Goal: Transaction & Acquisition: Purchase product/service

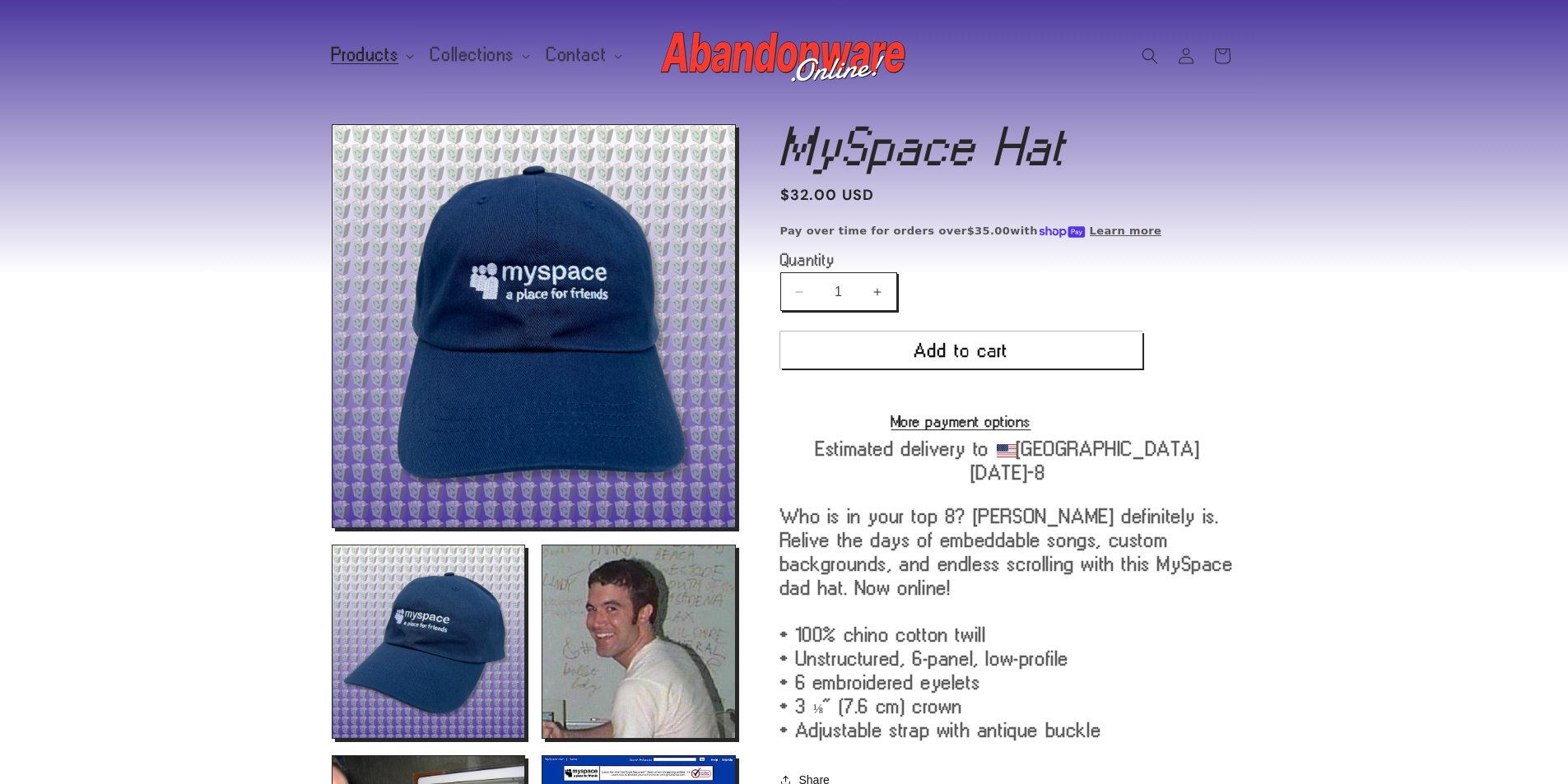
click at [395, 55] on span "Products" at bounding box center [365, 55] width 67 height 14
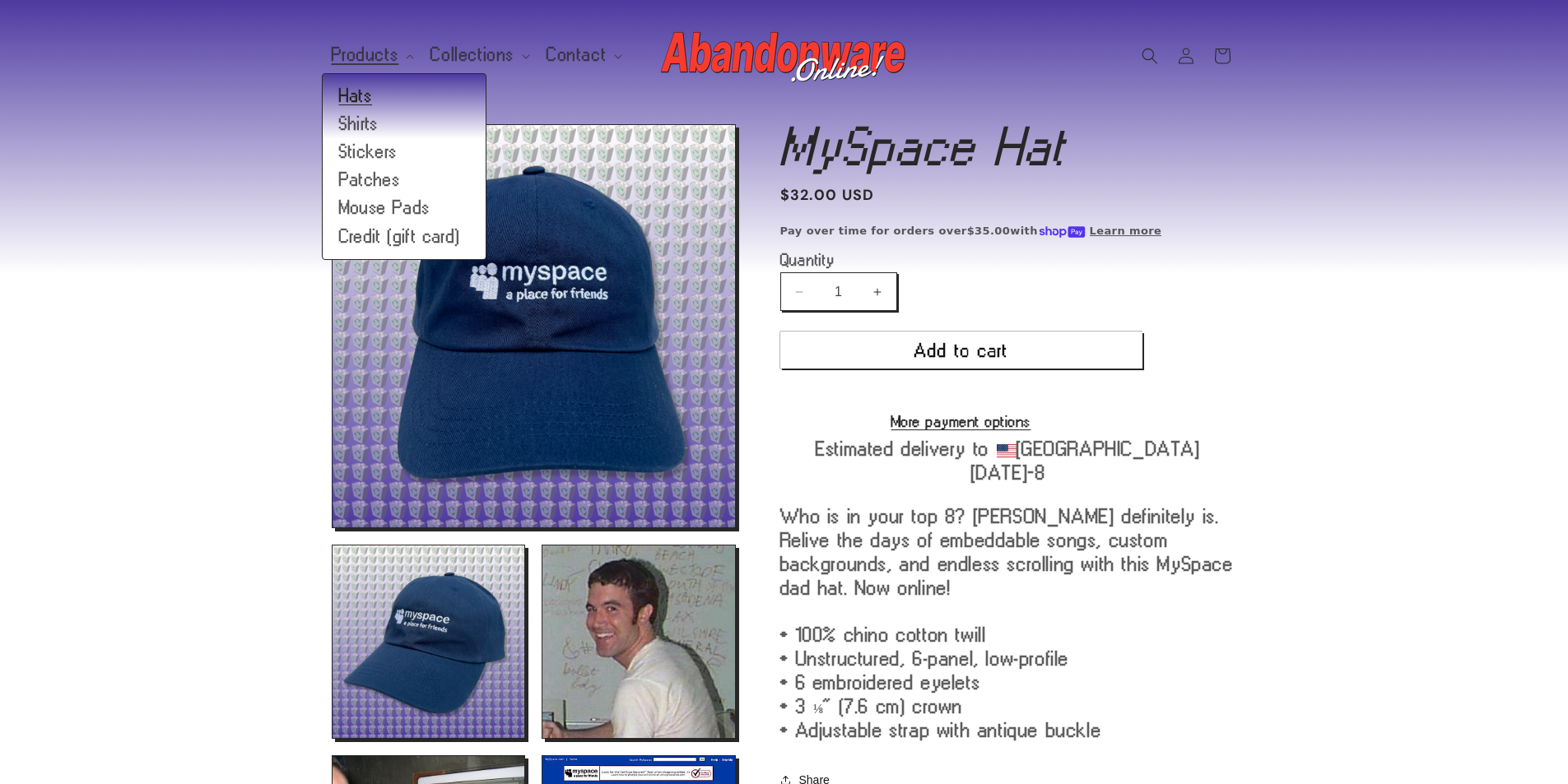
click at [400, 101] on link "Hats" at bounding box center [404, 96] width 163 height 28
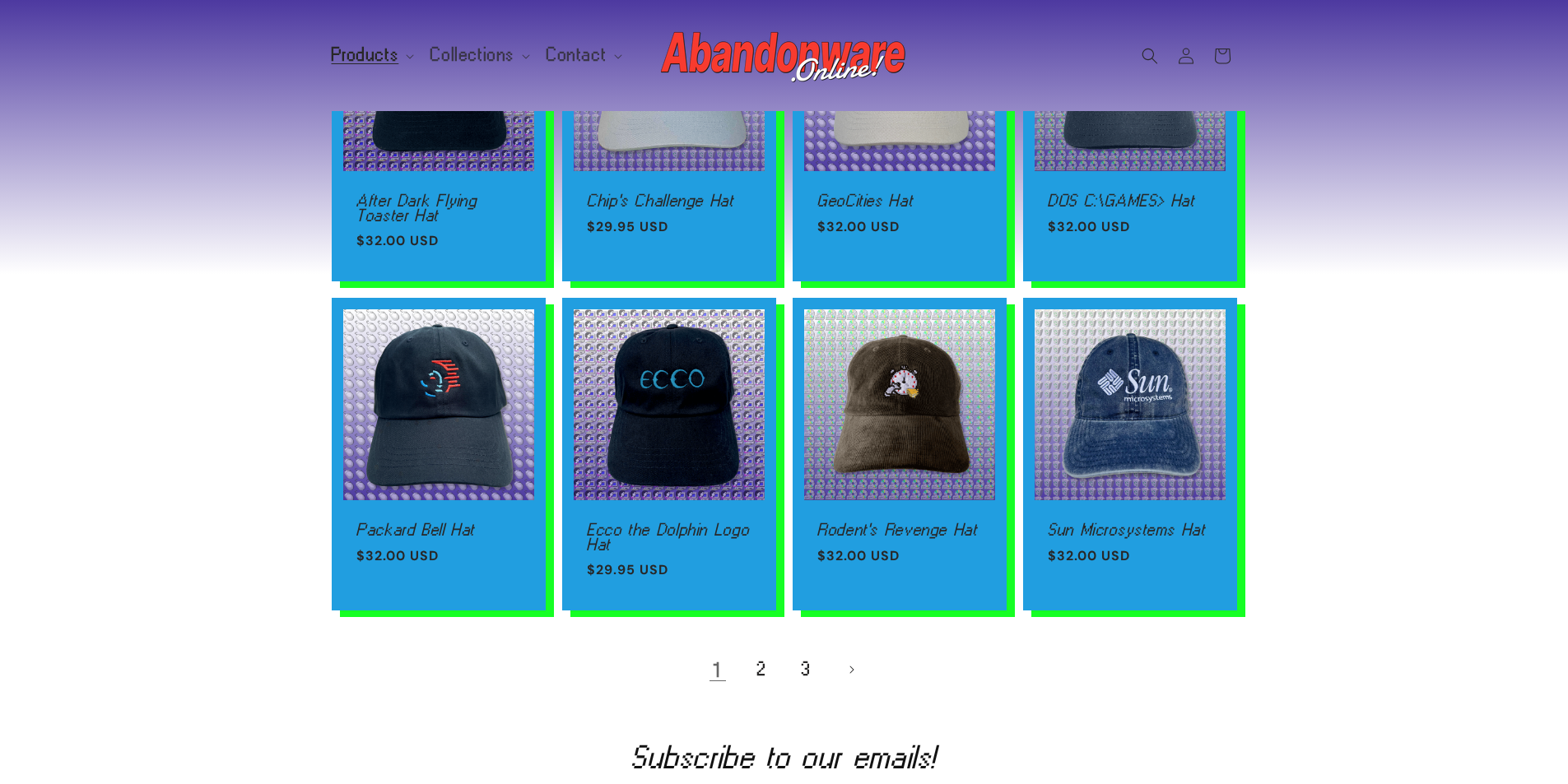
scroll to position [905, 0]
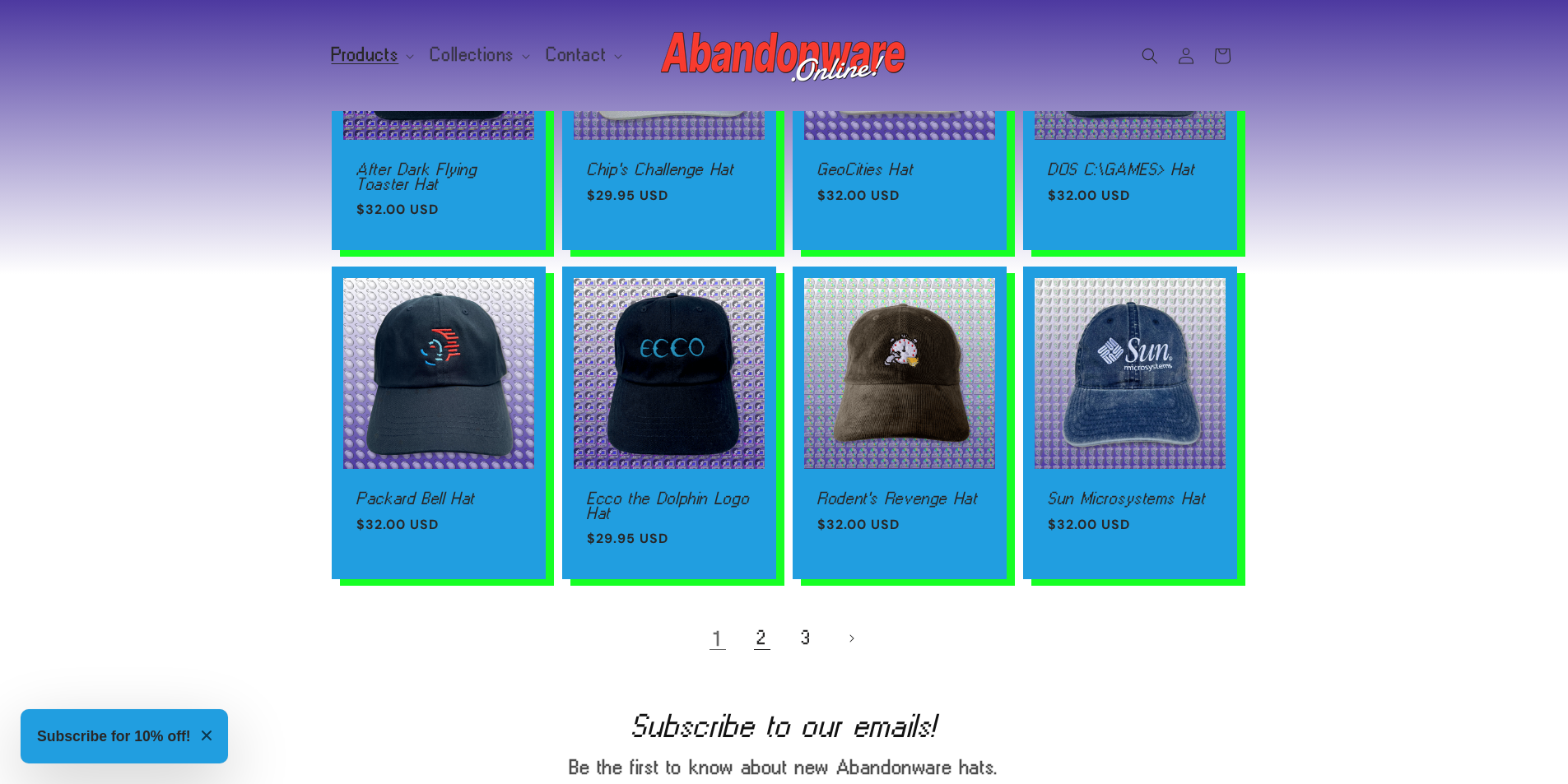
click at [754, 651] on link "2" at bounding box center [762, 638] width 36 height 36
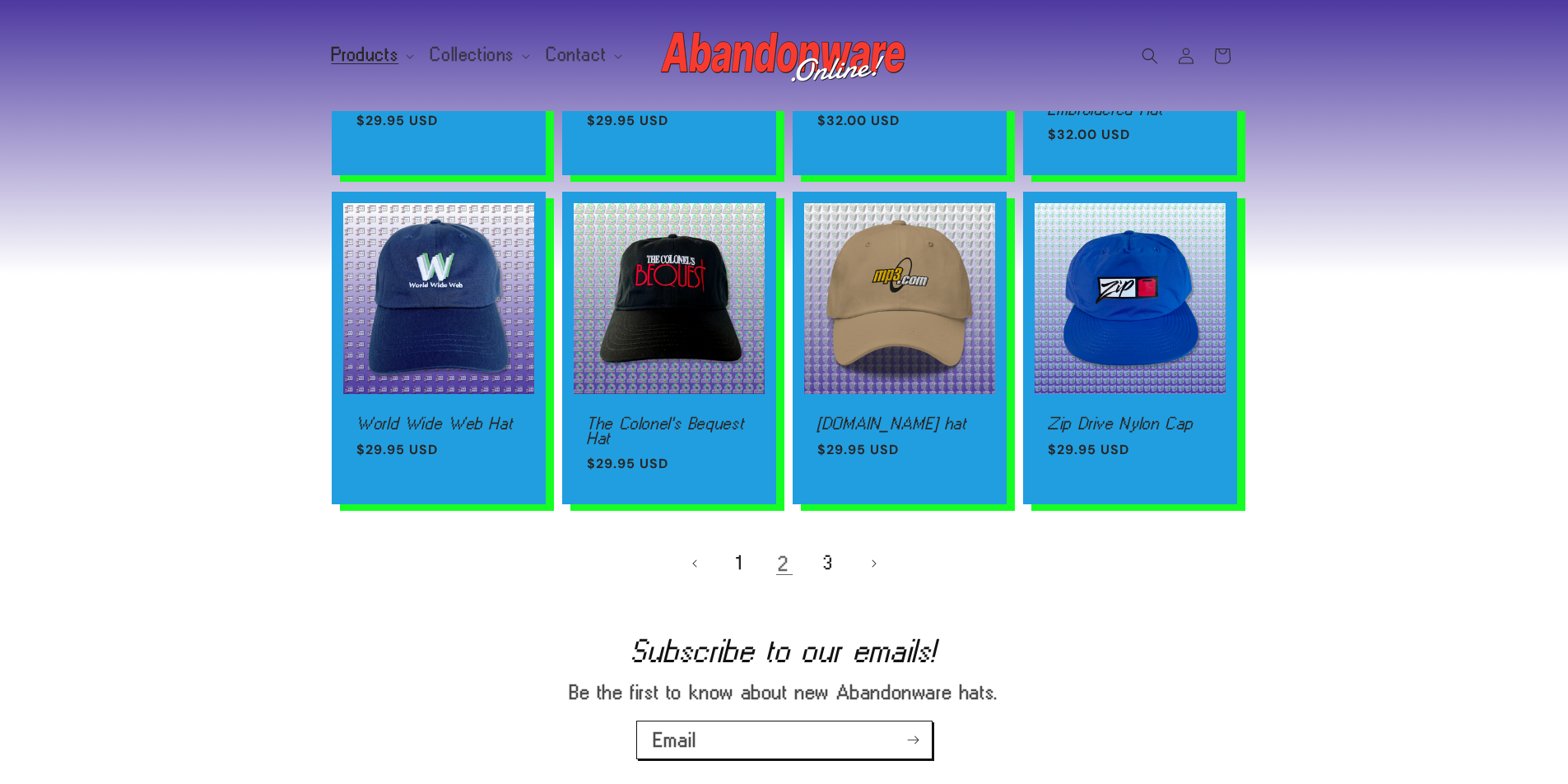
scroll to position [987, 0]
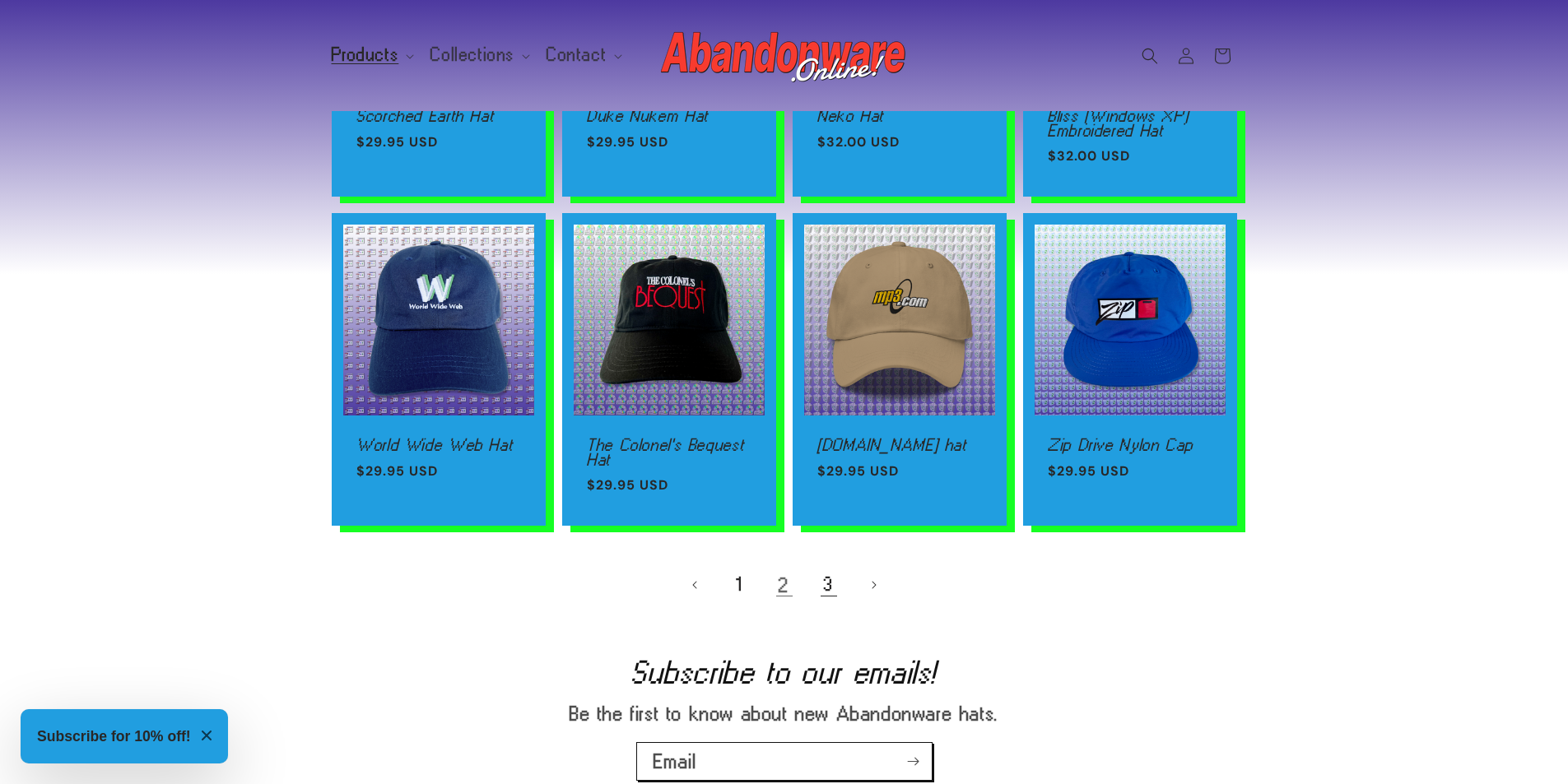
click at [819, 591] on link "3" at bounding box center [829, 585] width 36 height 36
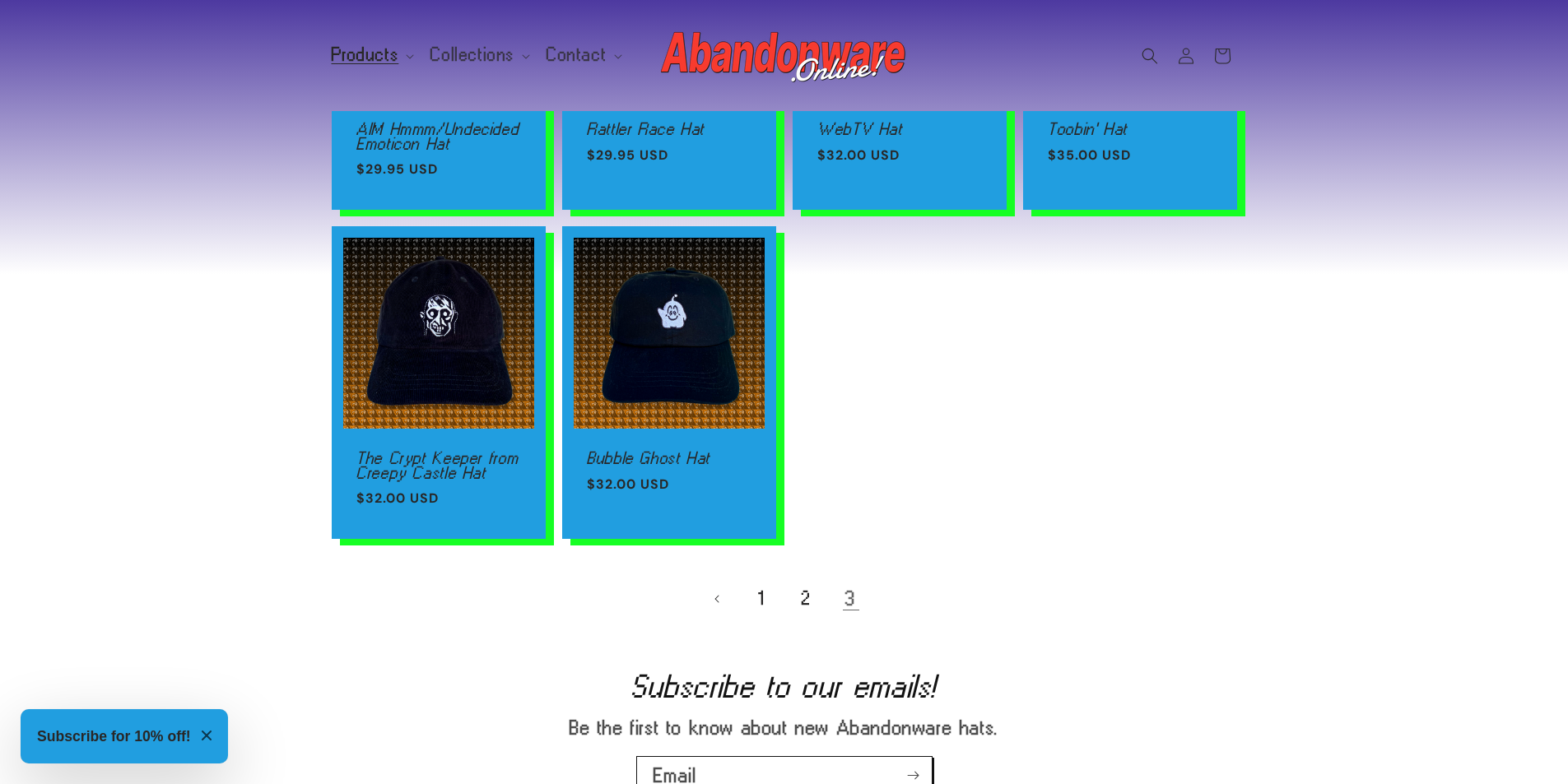
scroll to position [987, 0]
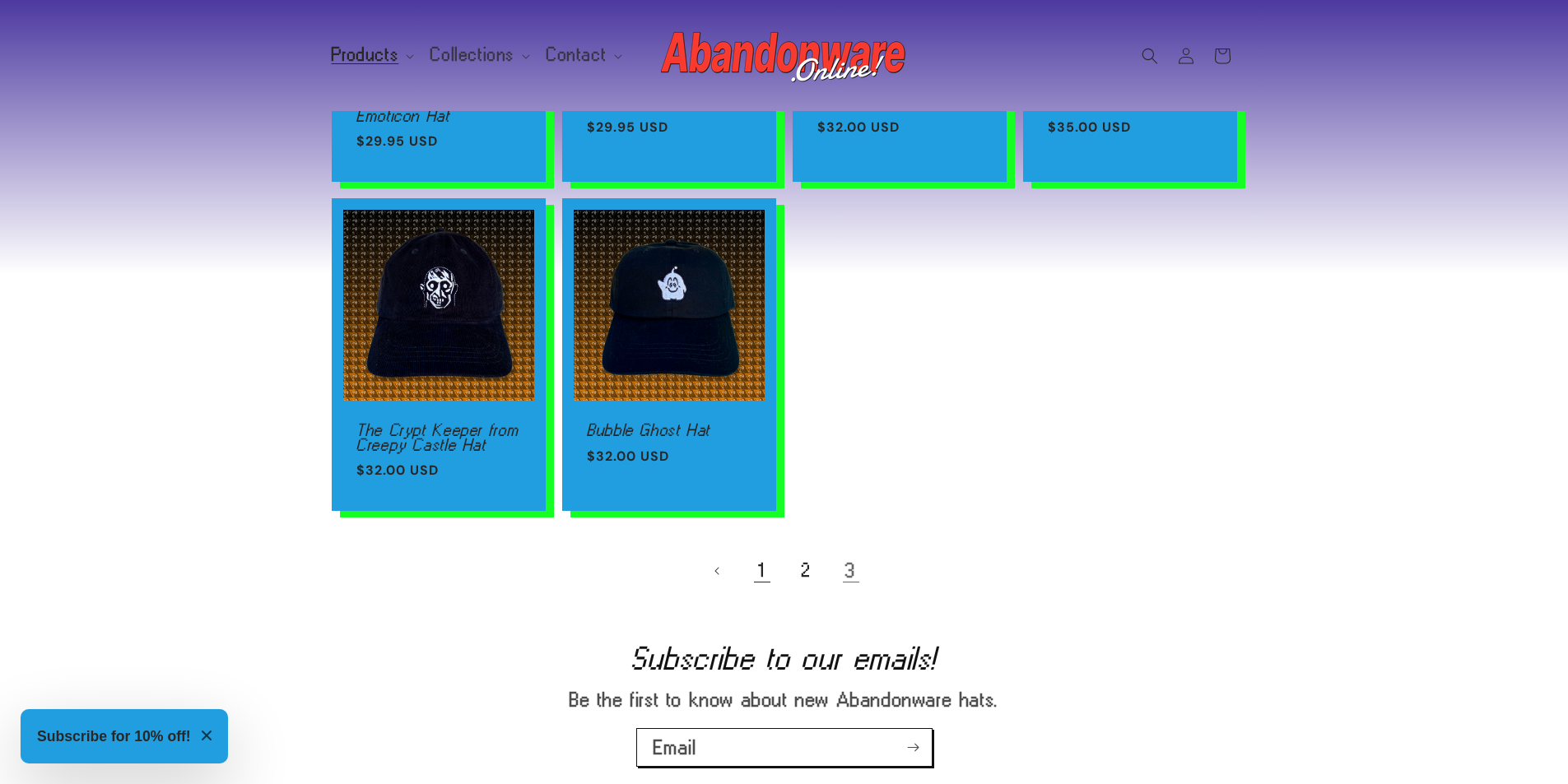
click at [764, 576] on link "1" at bounding box center [762, 571] width 36 height 36
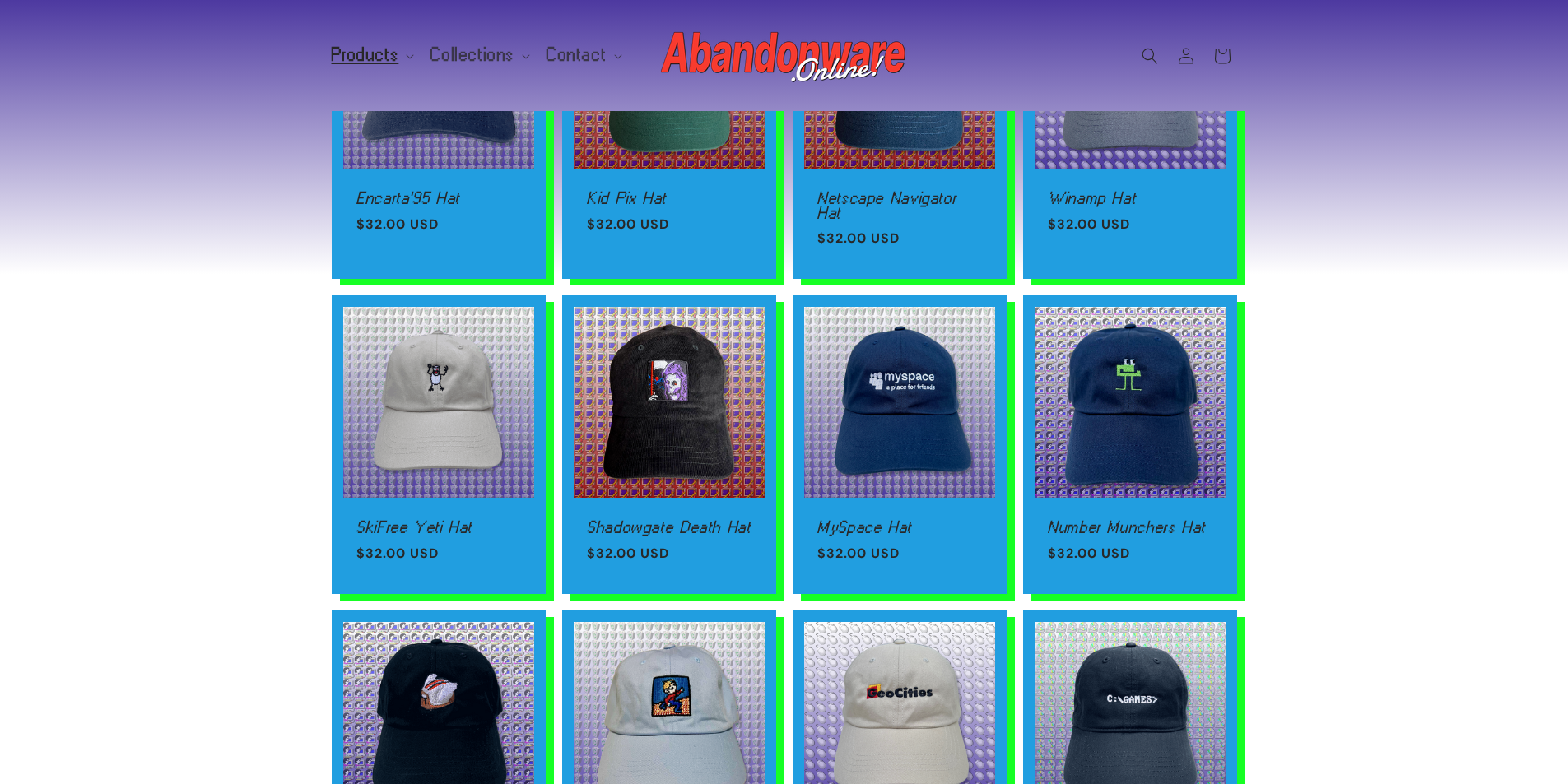
scroll to position [247, 0]
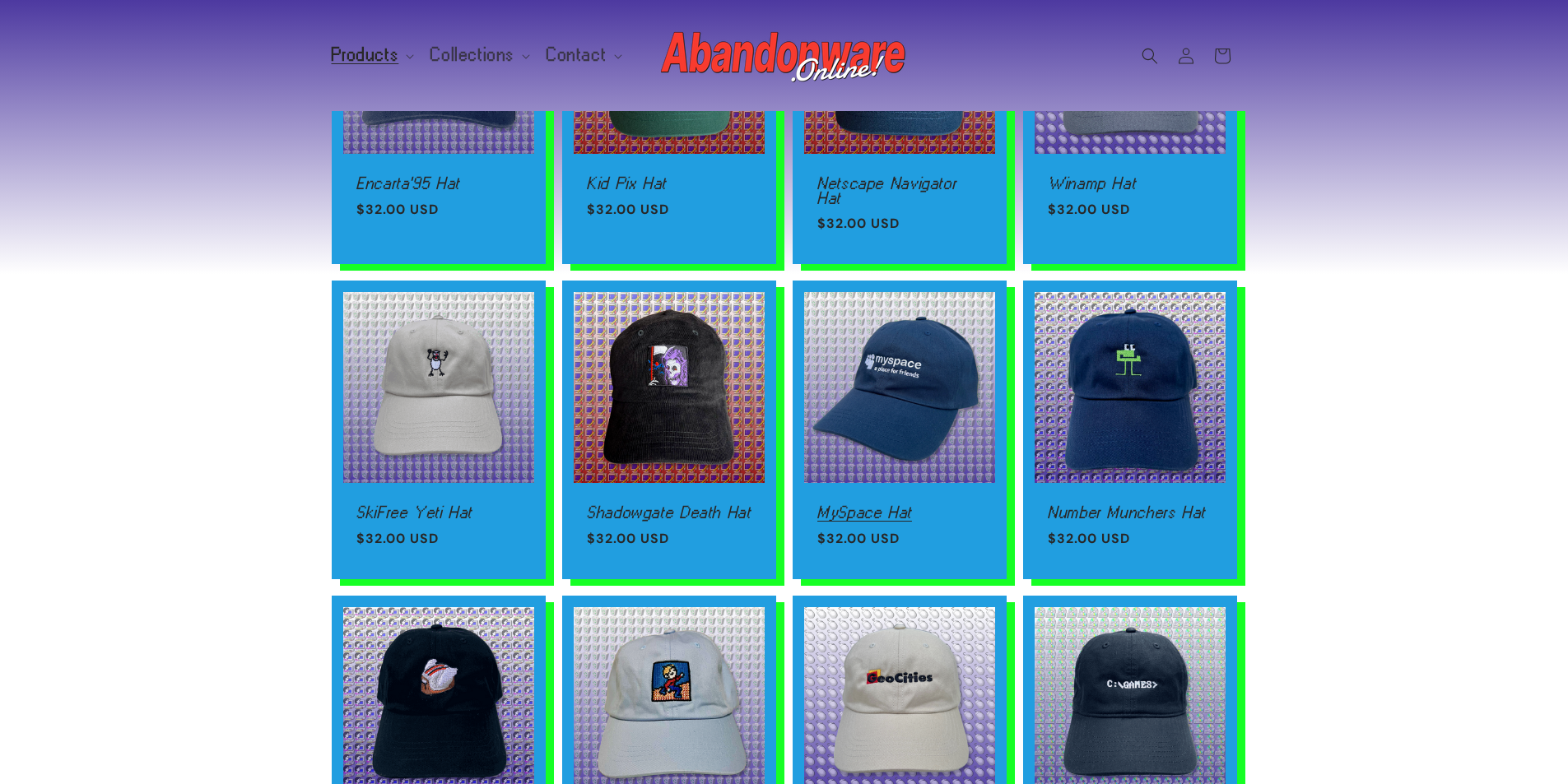
click at [880, 505] on link "MySpace Hat" at bounding box center [899, 511] width 164 height 14
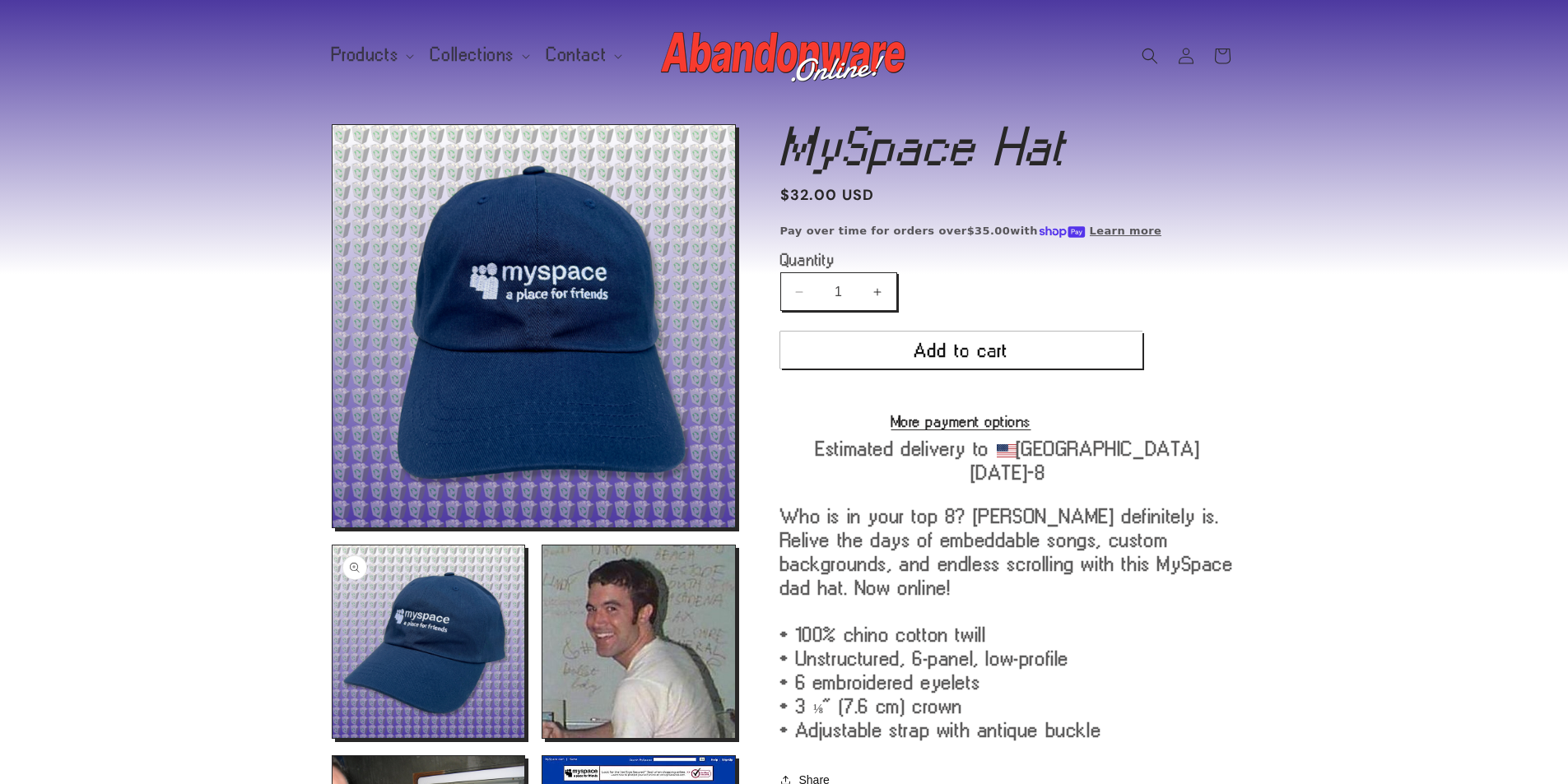
click at [332, 738] on button "Open media 2 in modal" at bounding box center [332, 738] width 0 height 0
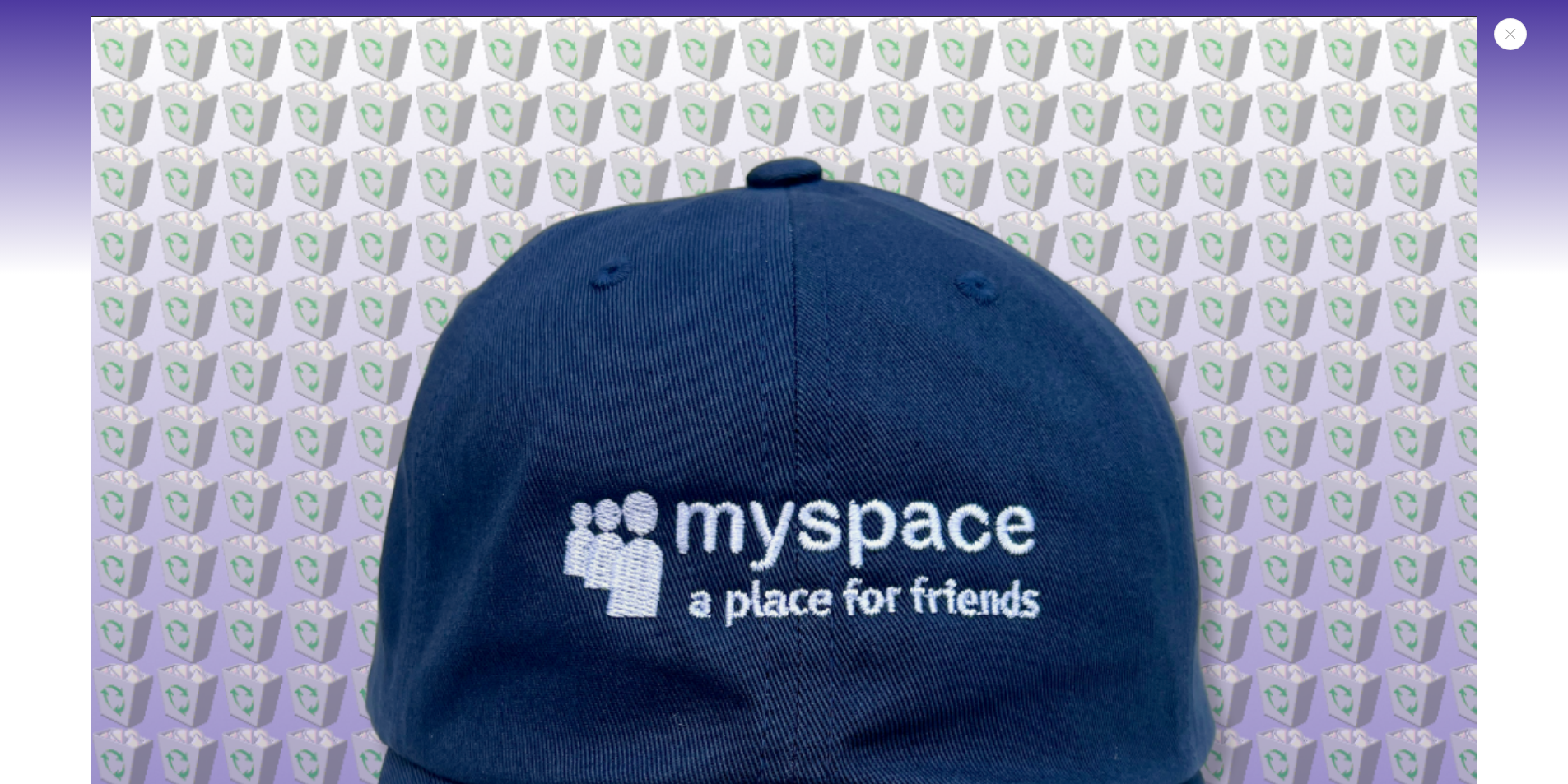
scroll to position [1415, 0]
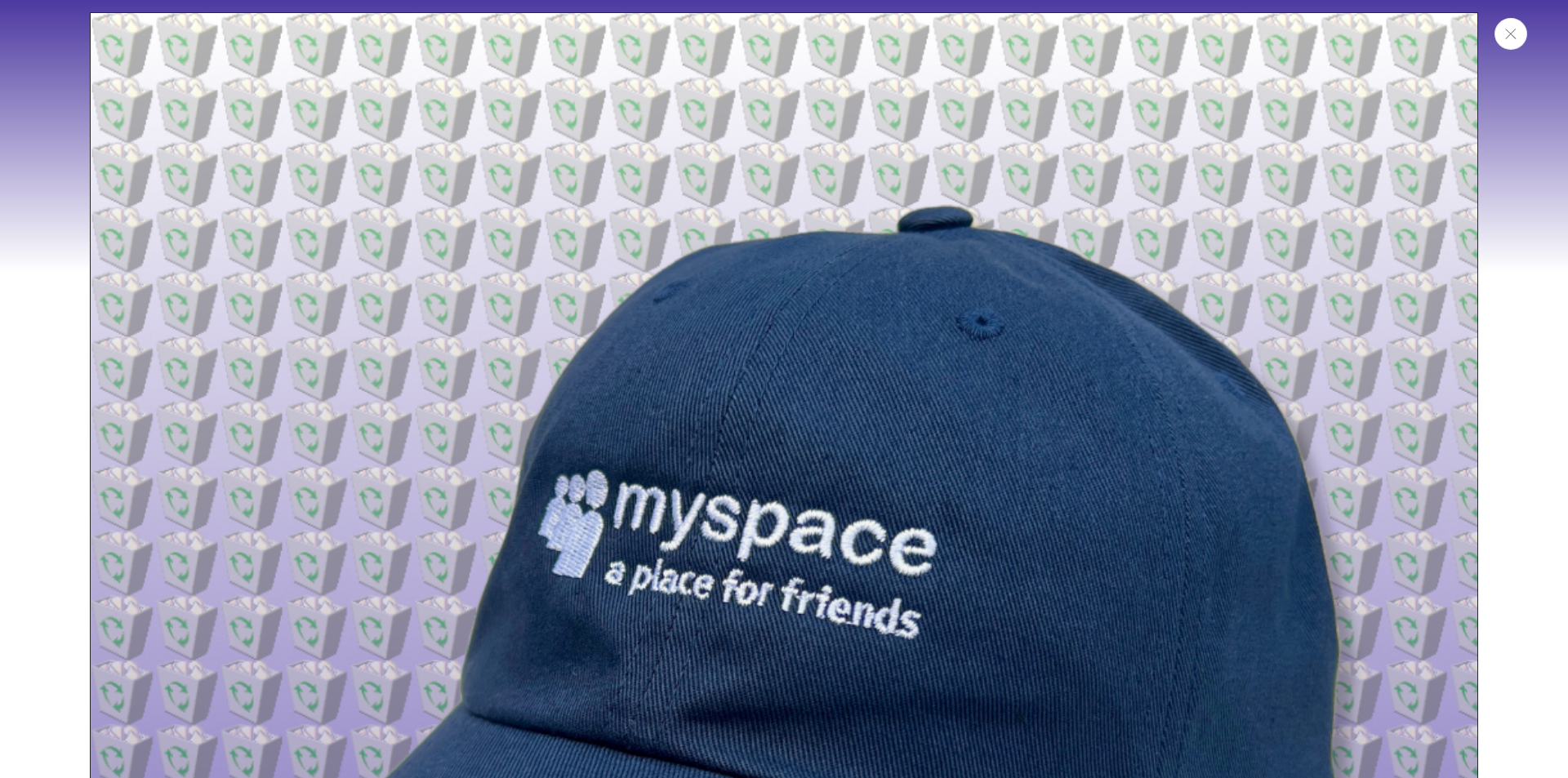
click at [1505, 41] on button "Close" at bounding box center [1511, 33] width 32 height 31
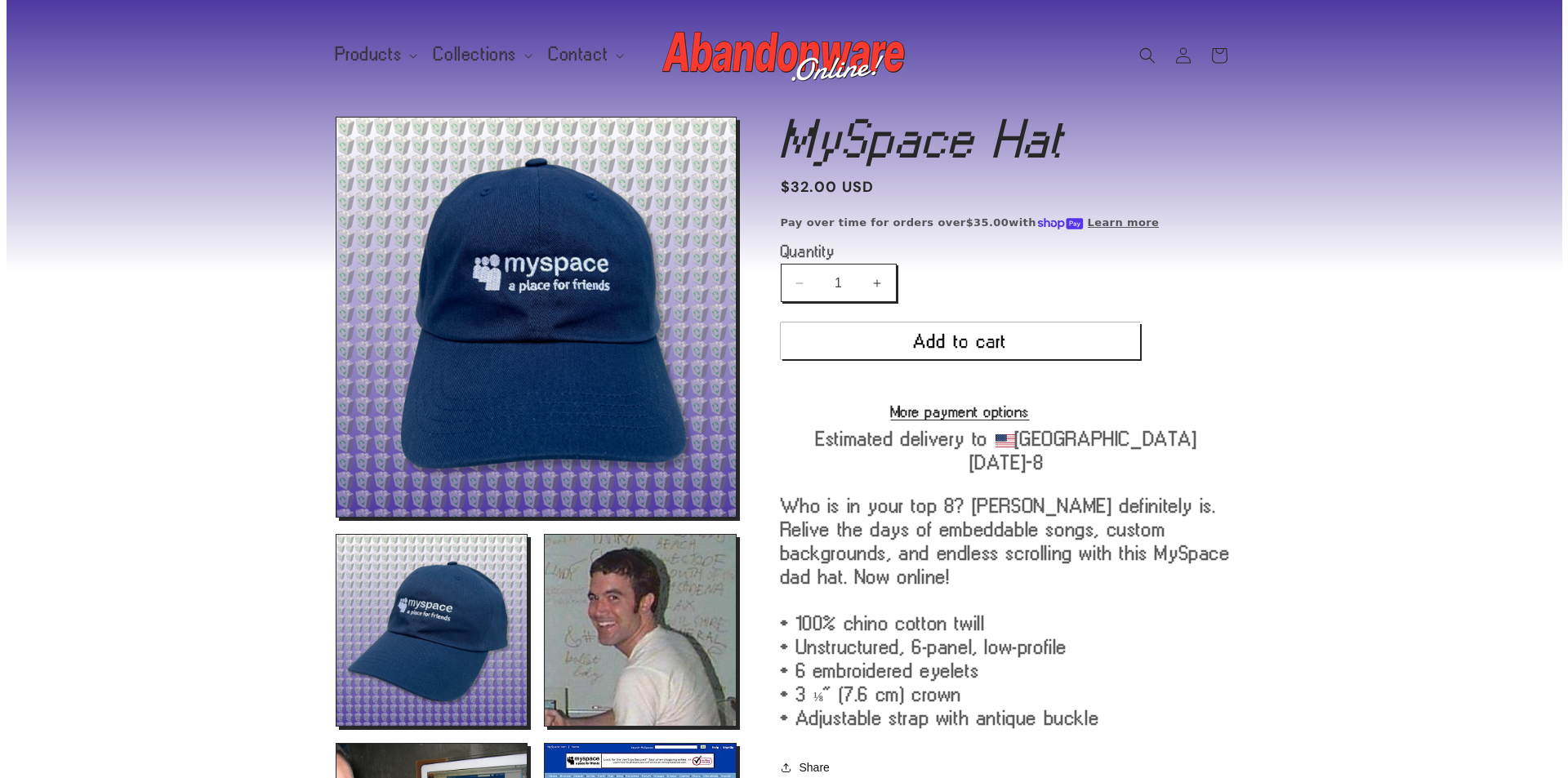
scroll to position [0, 0]
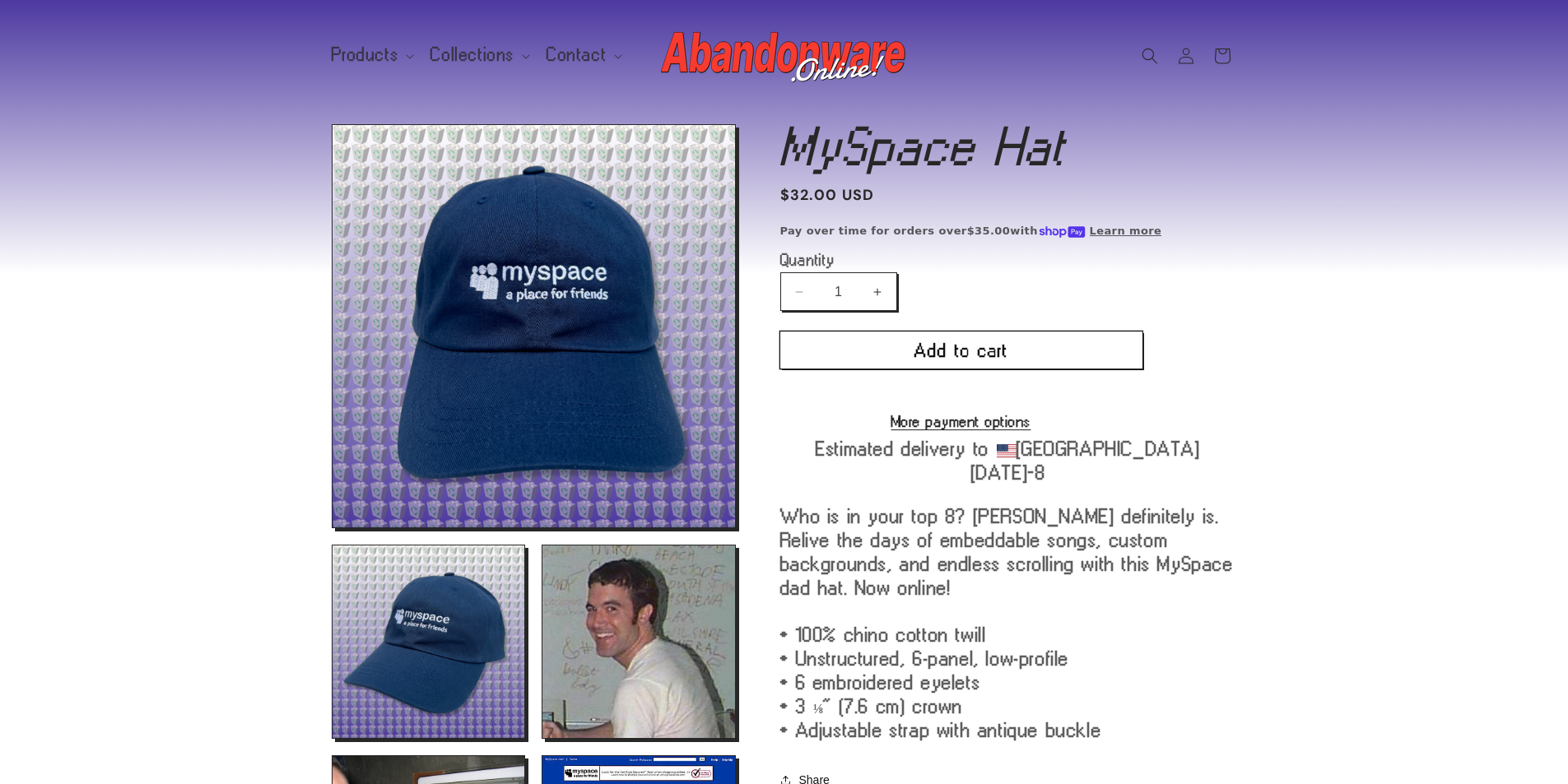
click at [982, 343] on button "Add to cart" at bounding box center [961, 349] width 362 height 37
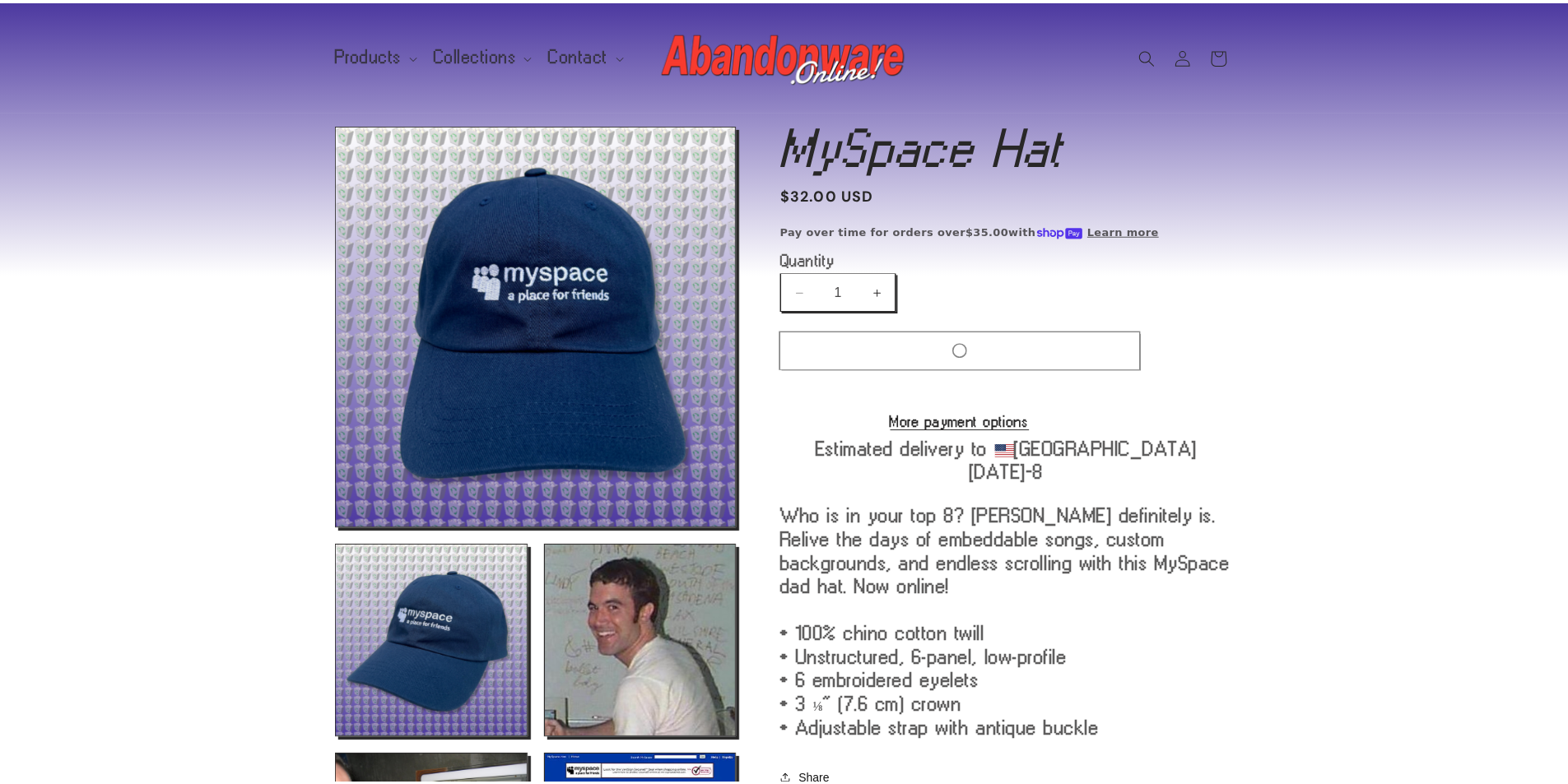
scroll to position [1415, 0]
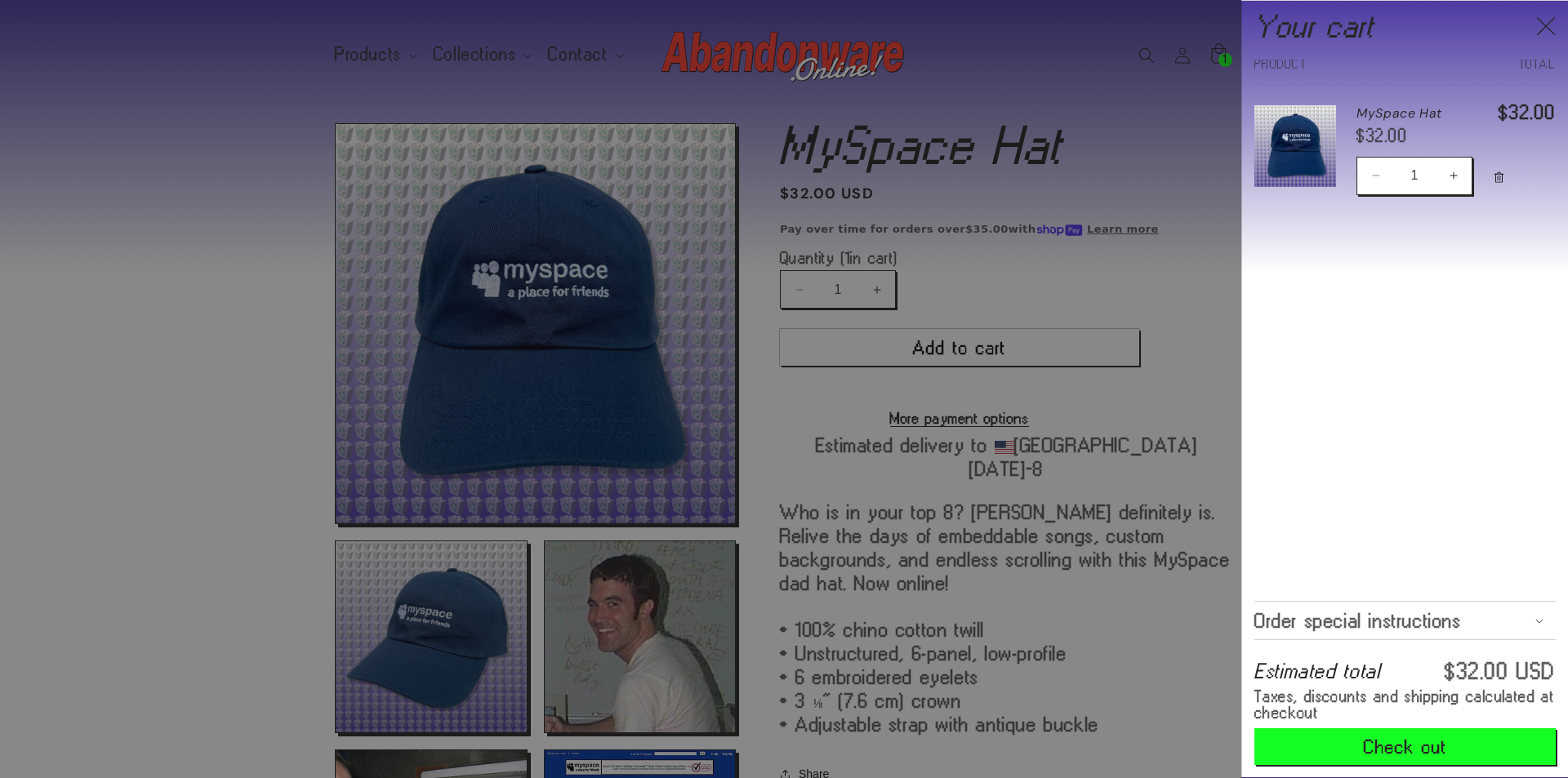
click at [1537, 31] on icon "Close" at bounding box center [1546, 26] width 20 height 20
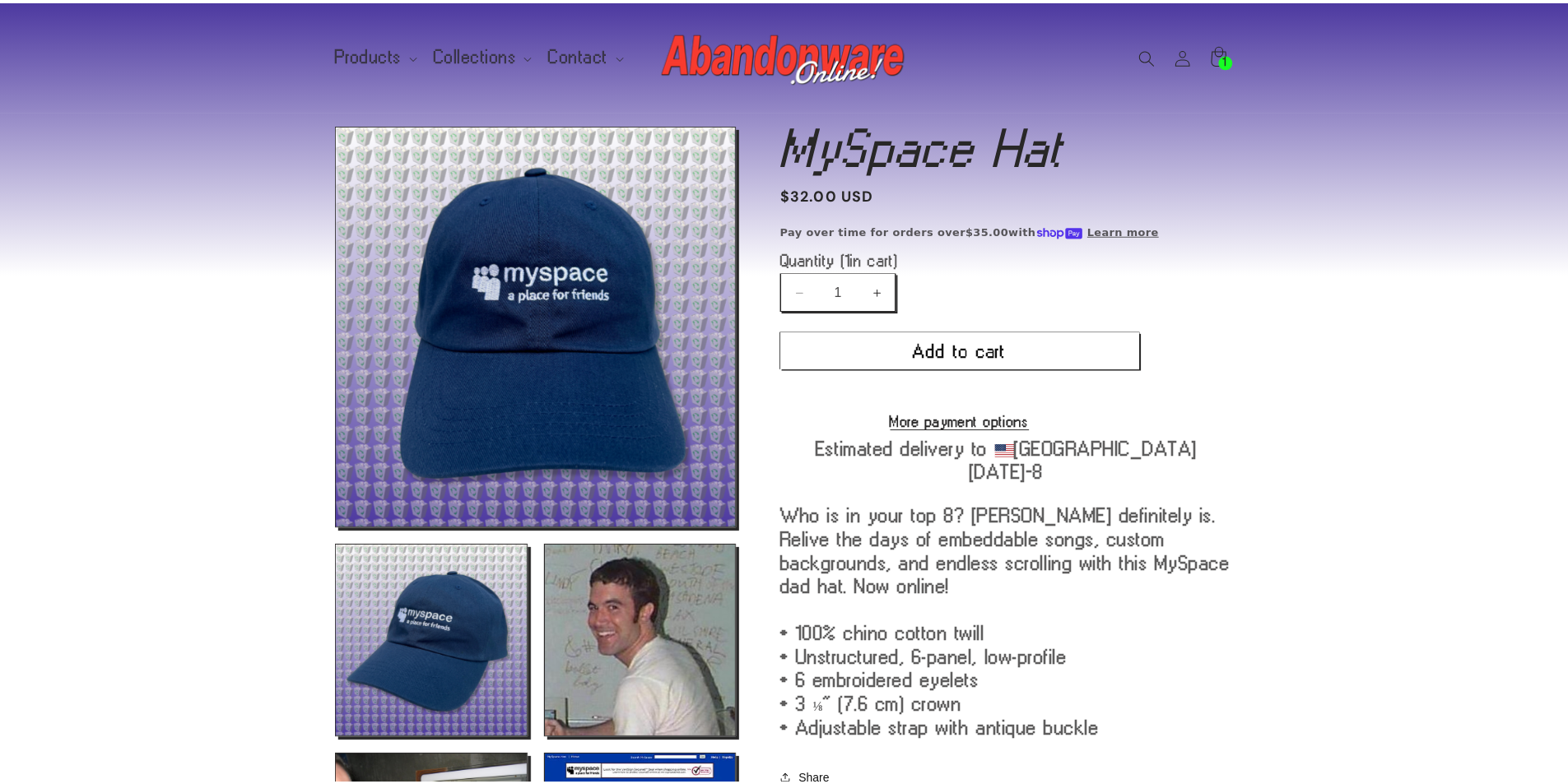
scroll to position [1403, 0]
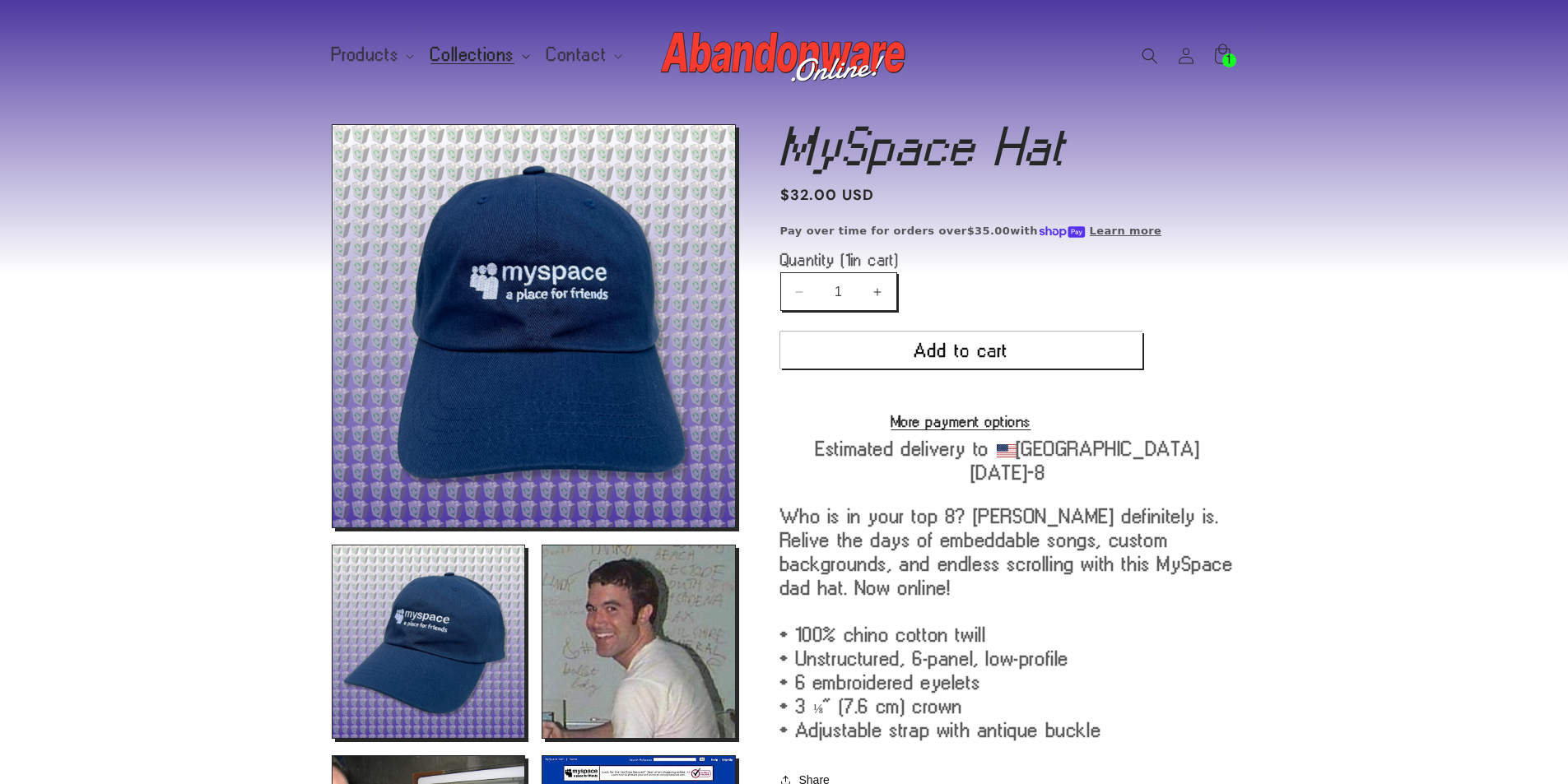
click at [488, 53] on span "Collections" at bounding box center [471, 55] width 84 height 14
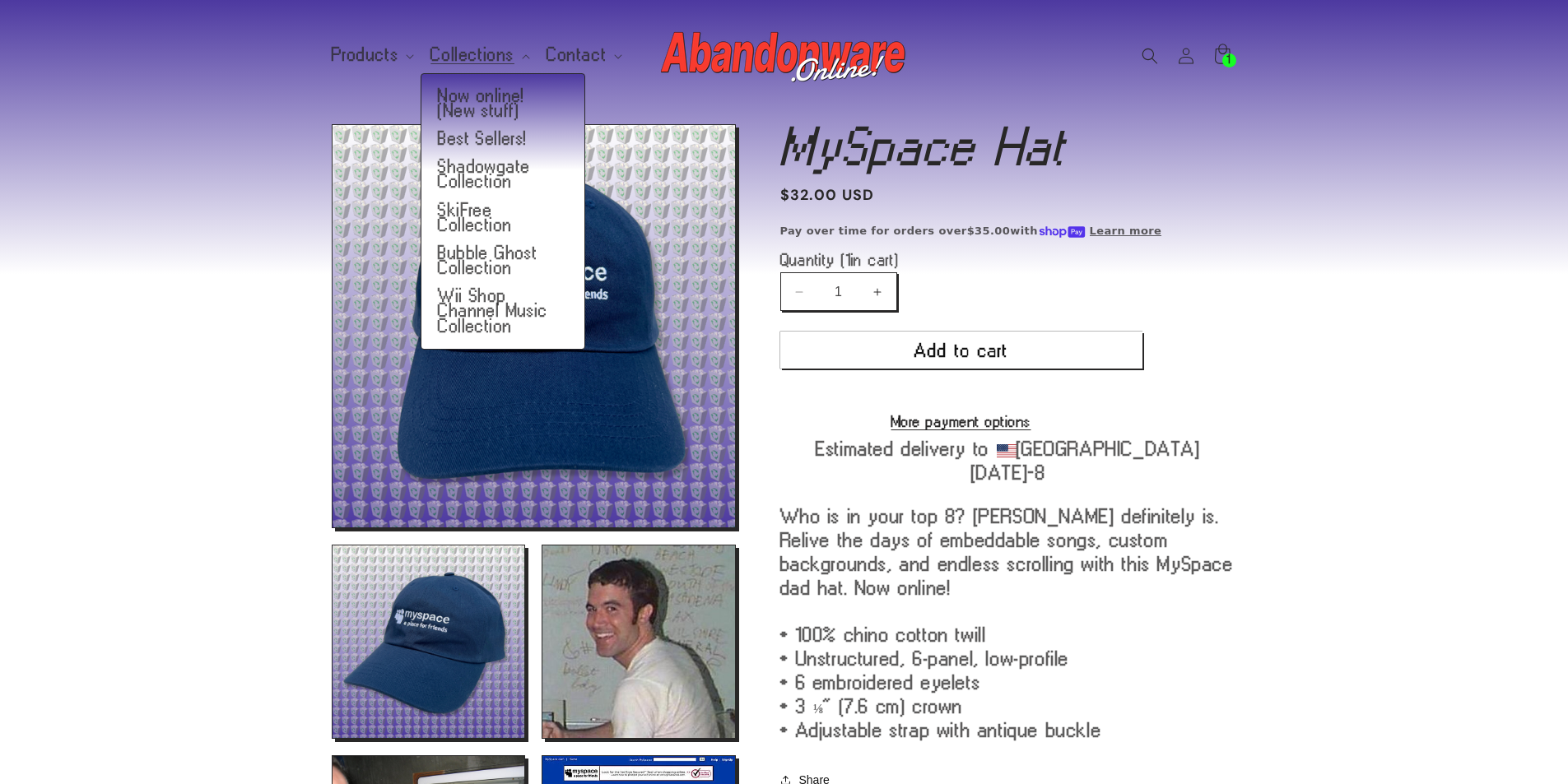
click at [292, 296] on div "Skip to product information Open media 1 in modal Open media 2 in modal Open me…" at bounding box center [784, 629] width 988 height 1010
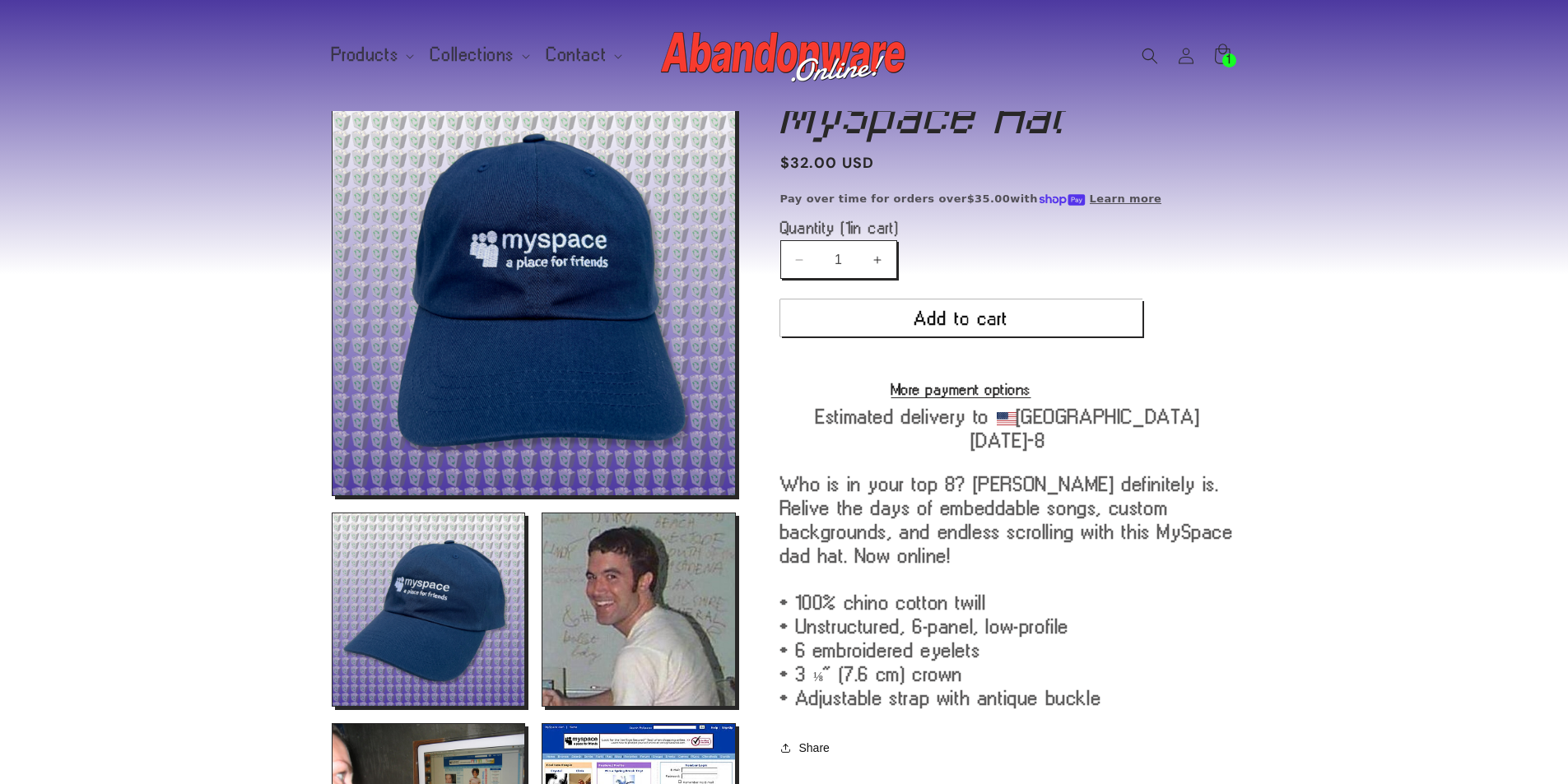
scroll to position [0, 0]
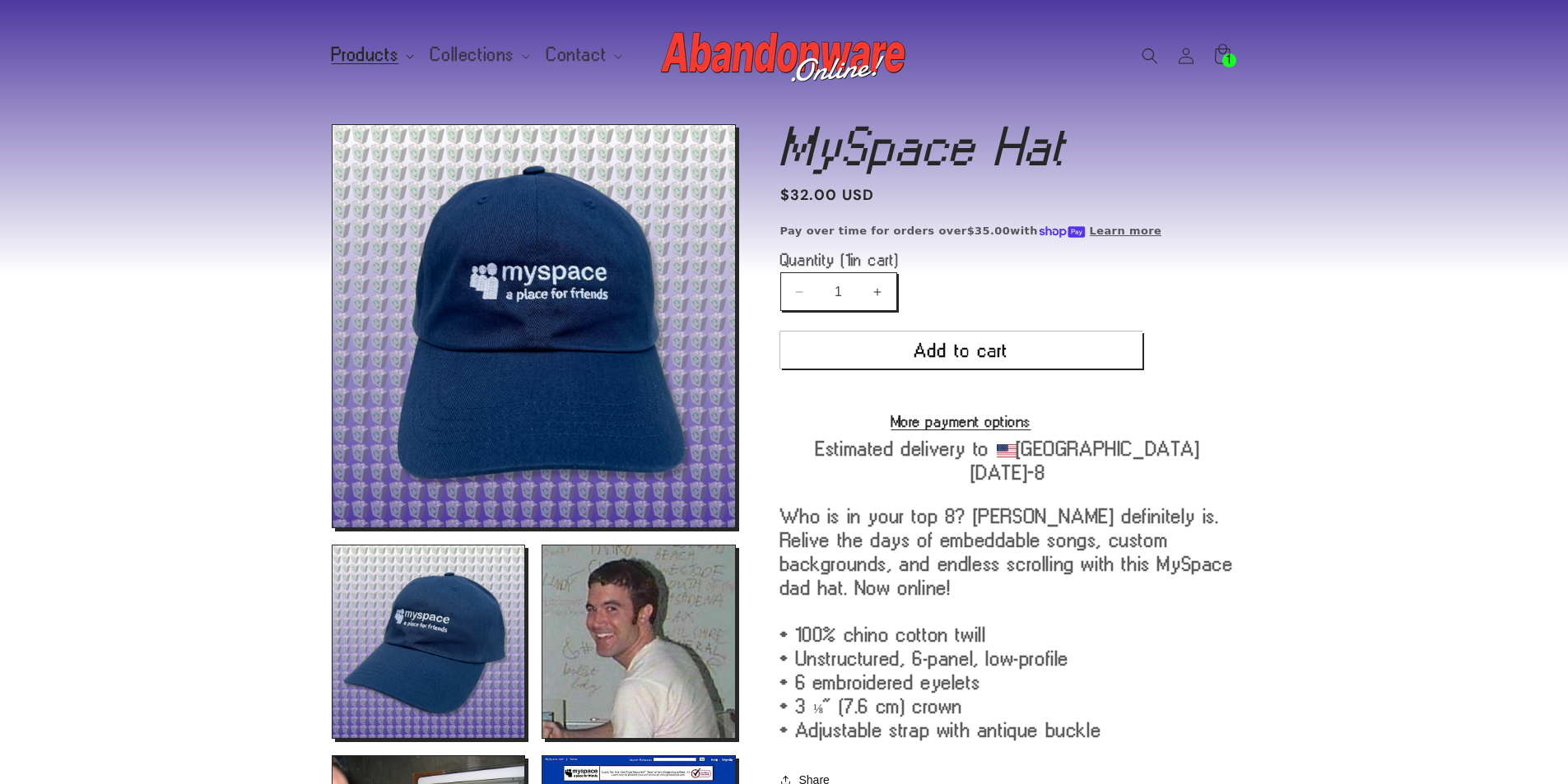
click at [406, 57] on icon at bounding box center [410, 57] width 9 height 5
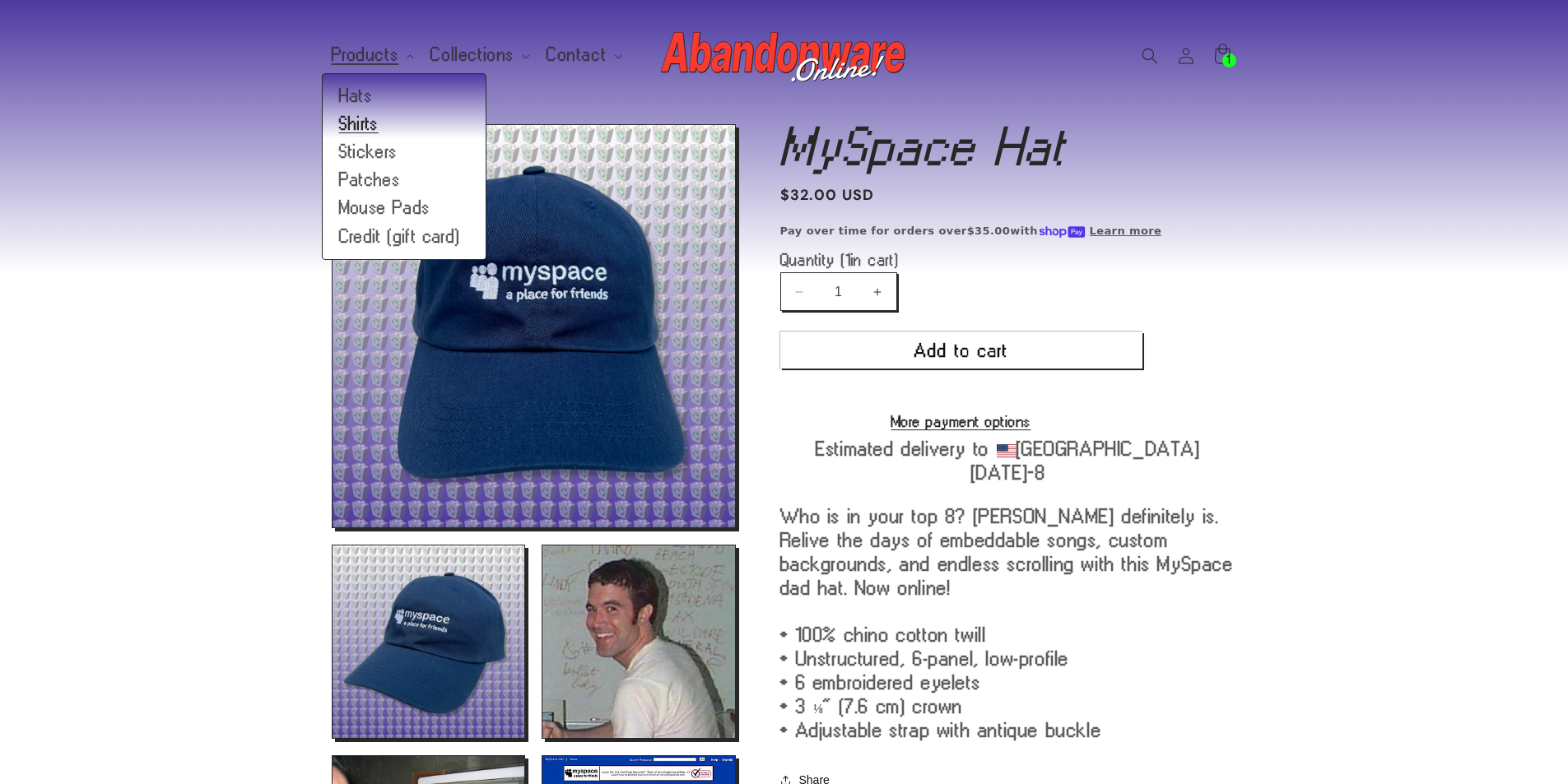
click at [404, 121] on link "Shirts" at bounding box center [404, 124] width 163 height 28
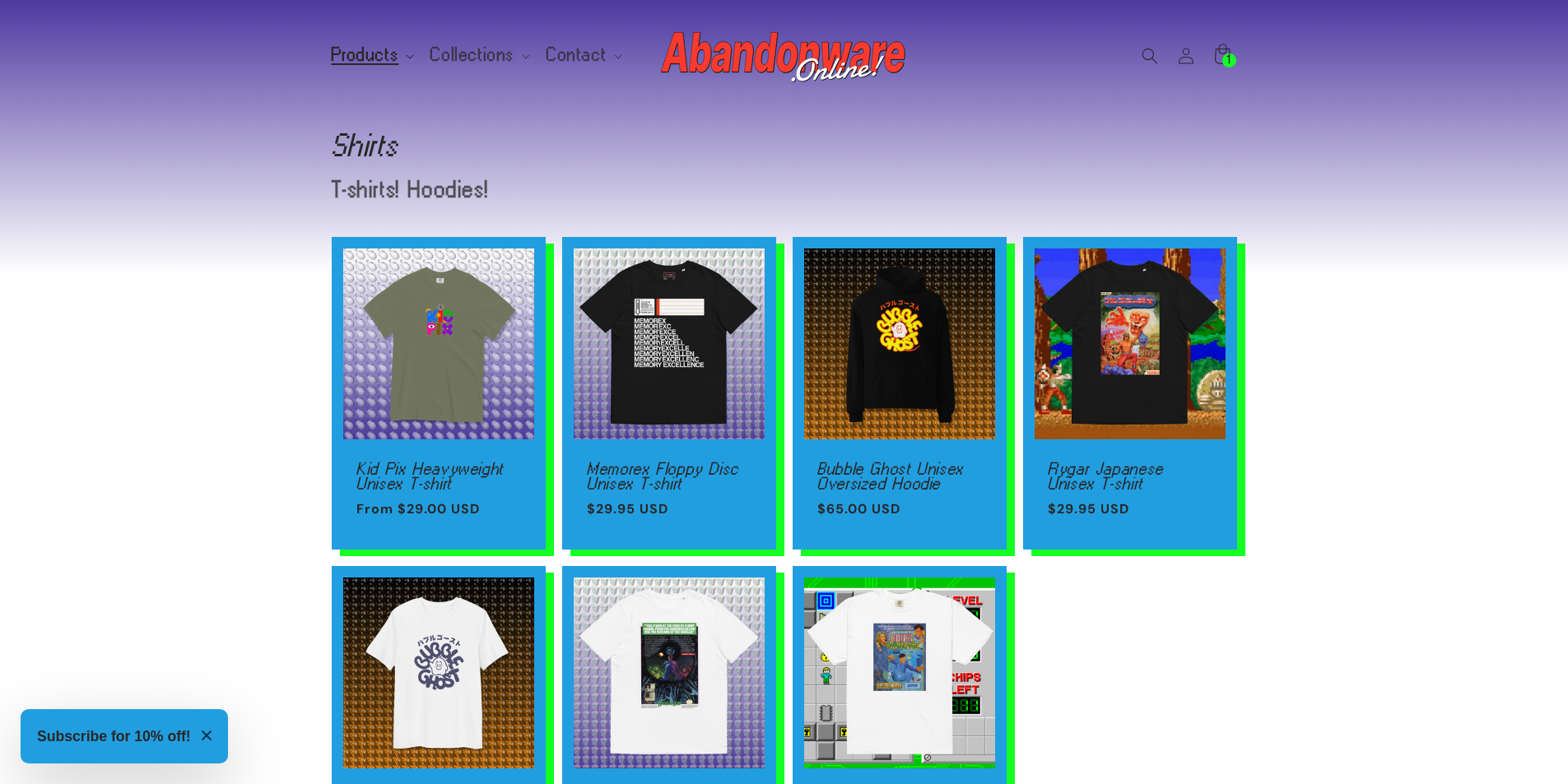
click at [397, 63] on summary "Products" at bounding box center [372, 55] width 100 height 35
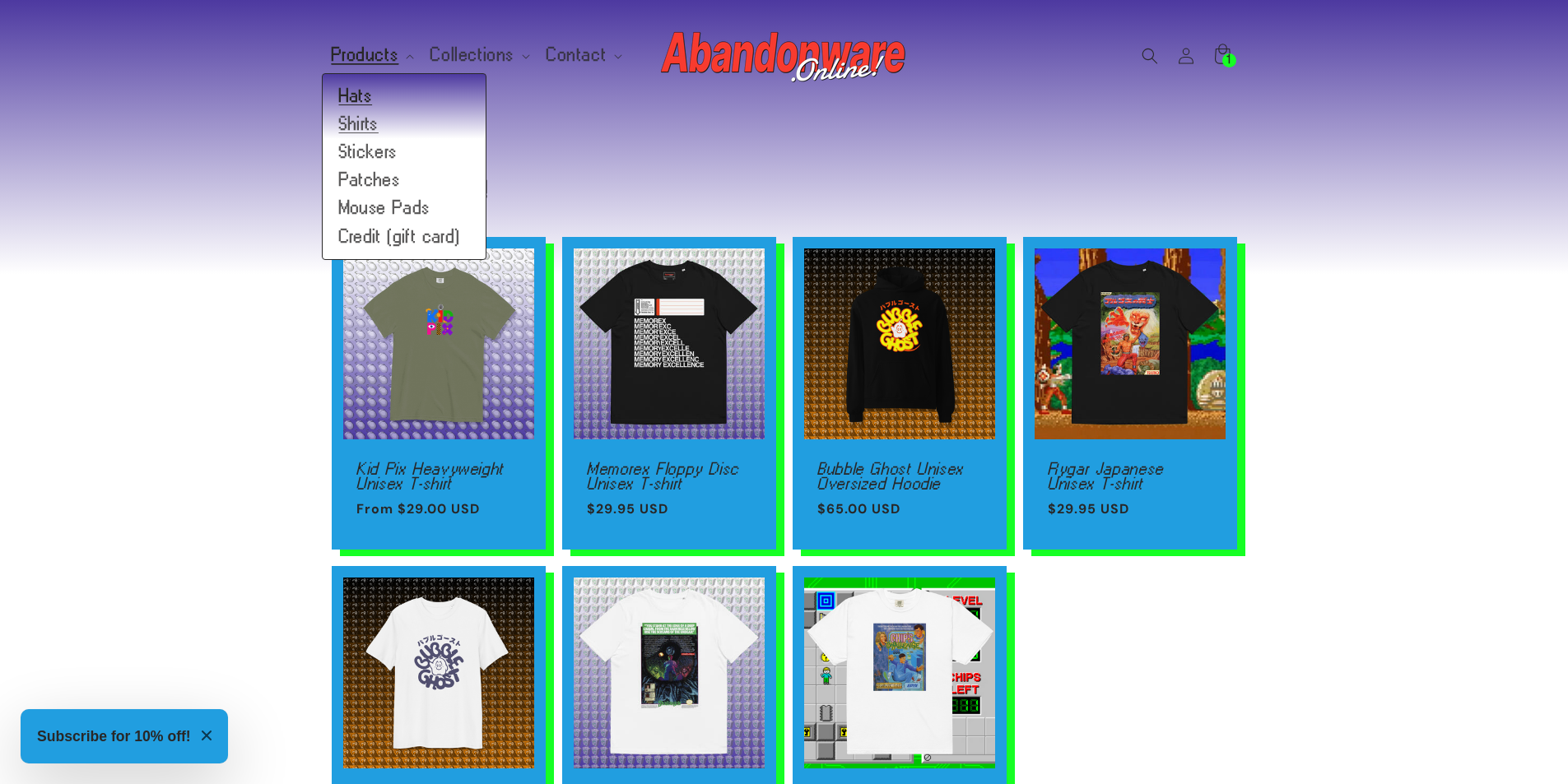
click at [378, 99] on link "Hats" at bounding box center [404, 96] width 163 height 28
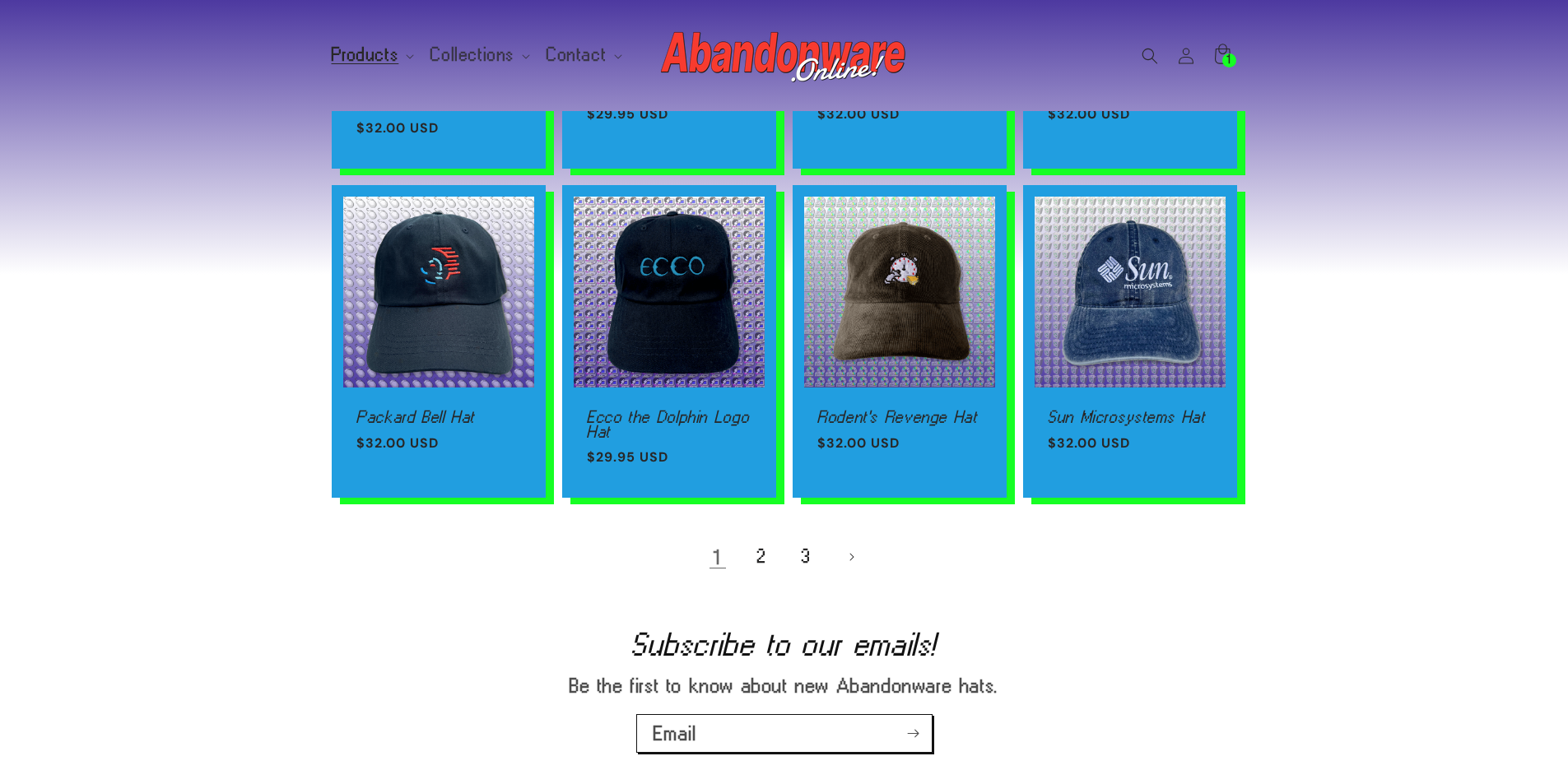
scroll to position [987, 0]
click at [759, 560] on link "2" at bounding box center [762, 557] width 36 height 36
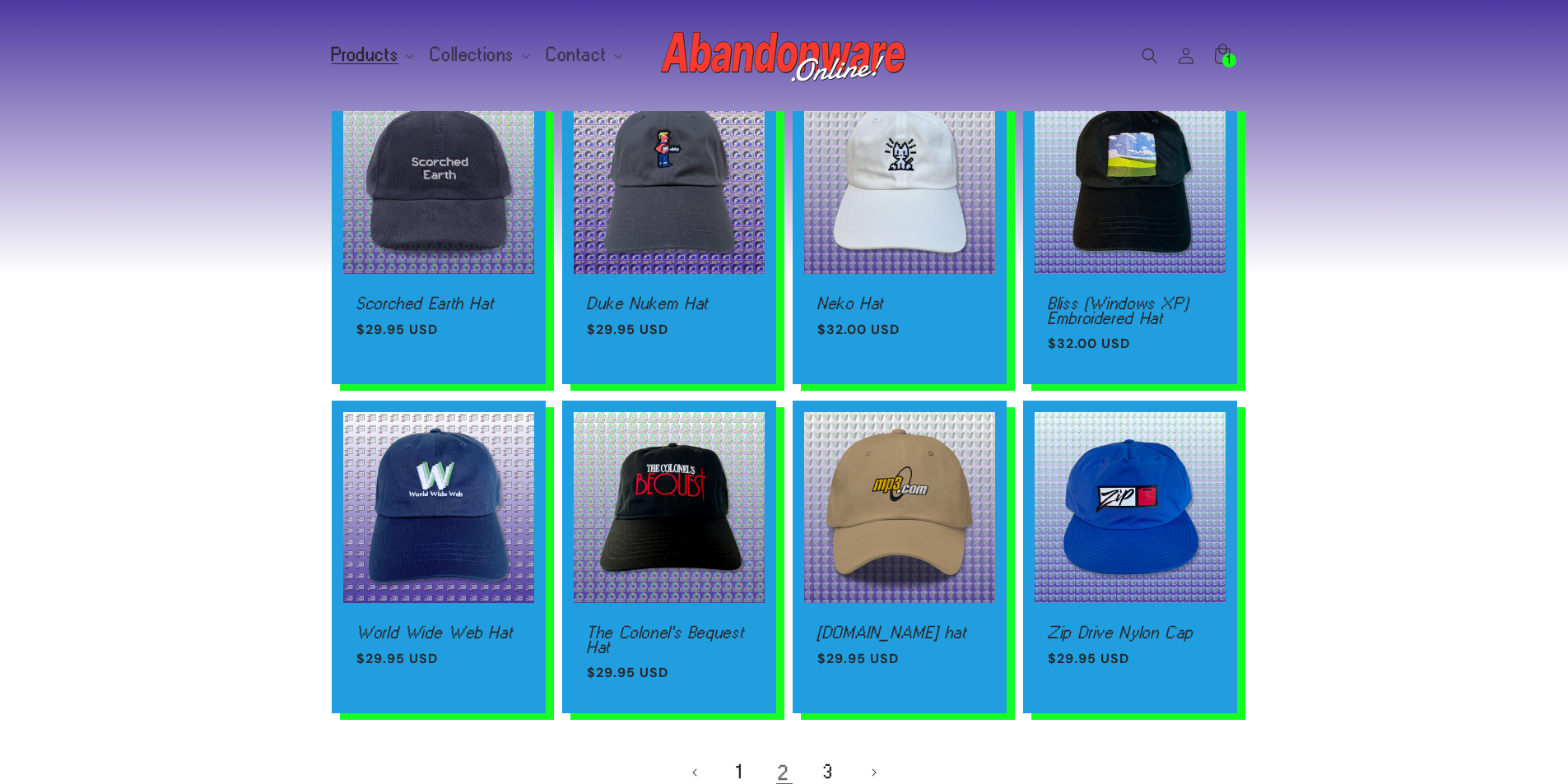
scroll to position [905, 0]
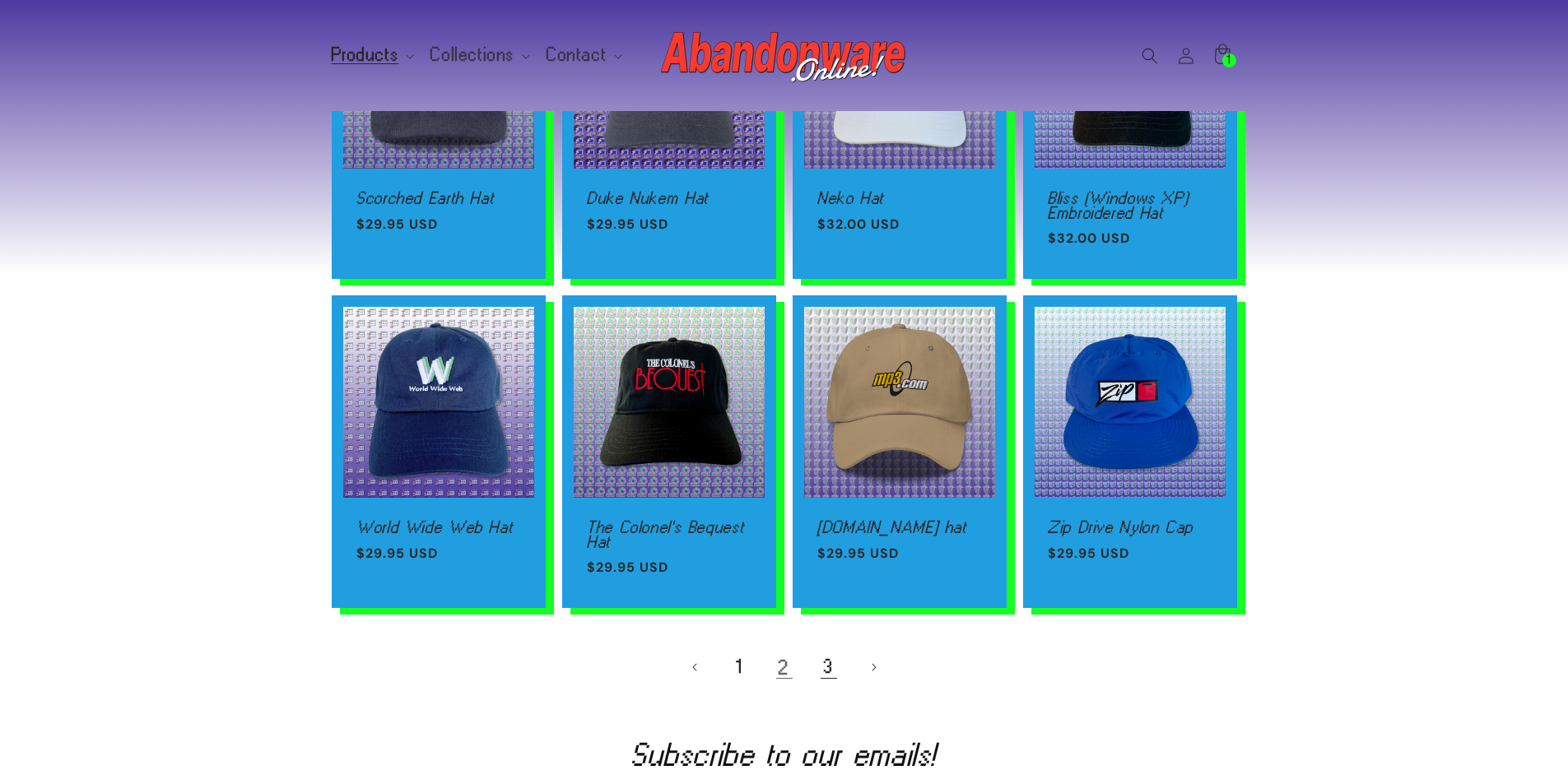
click at [820, 674] on link "3" at bounding box center [829, 667] width 36 height 36
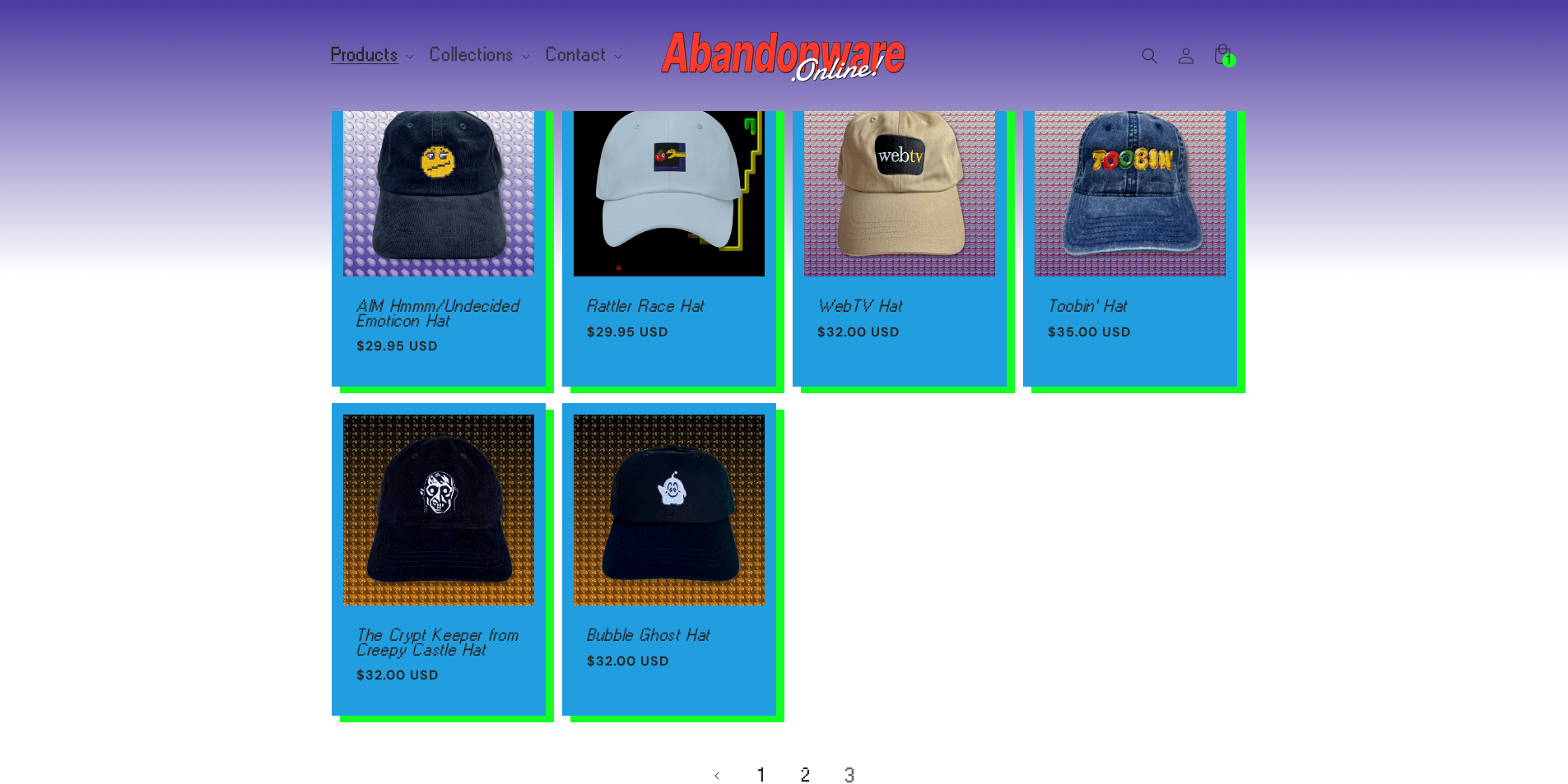
scroll to position [905, 0]
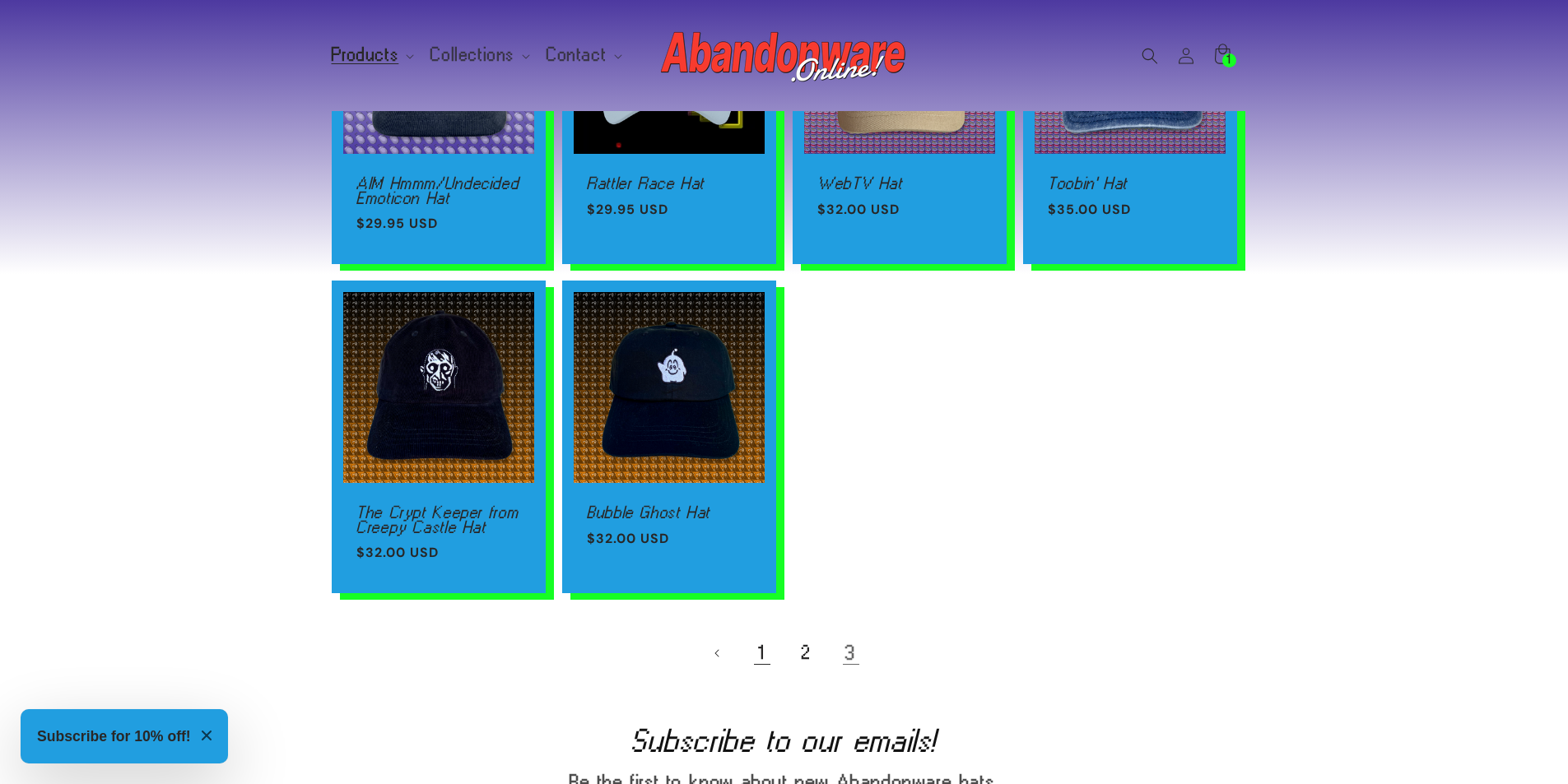
click at [765, 649] on link "1" at bounding box center [762, 653] width 36 height 36
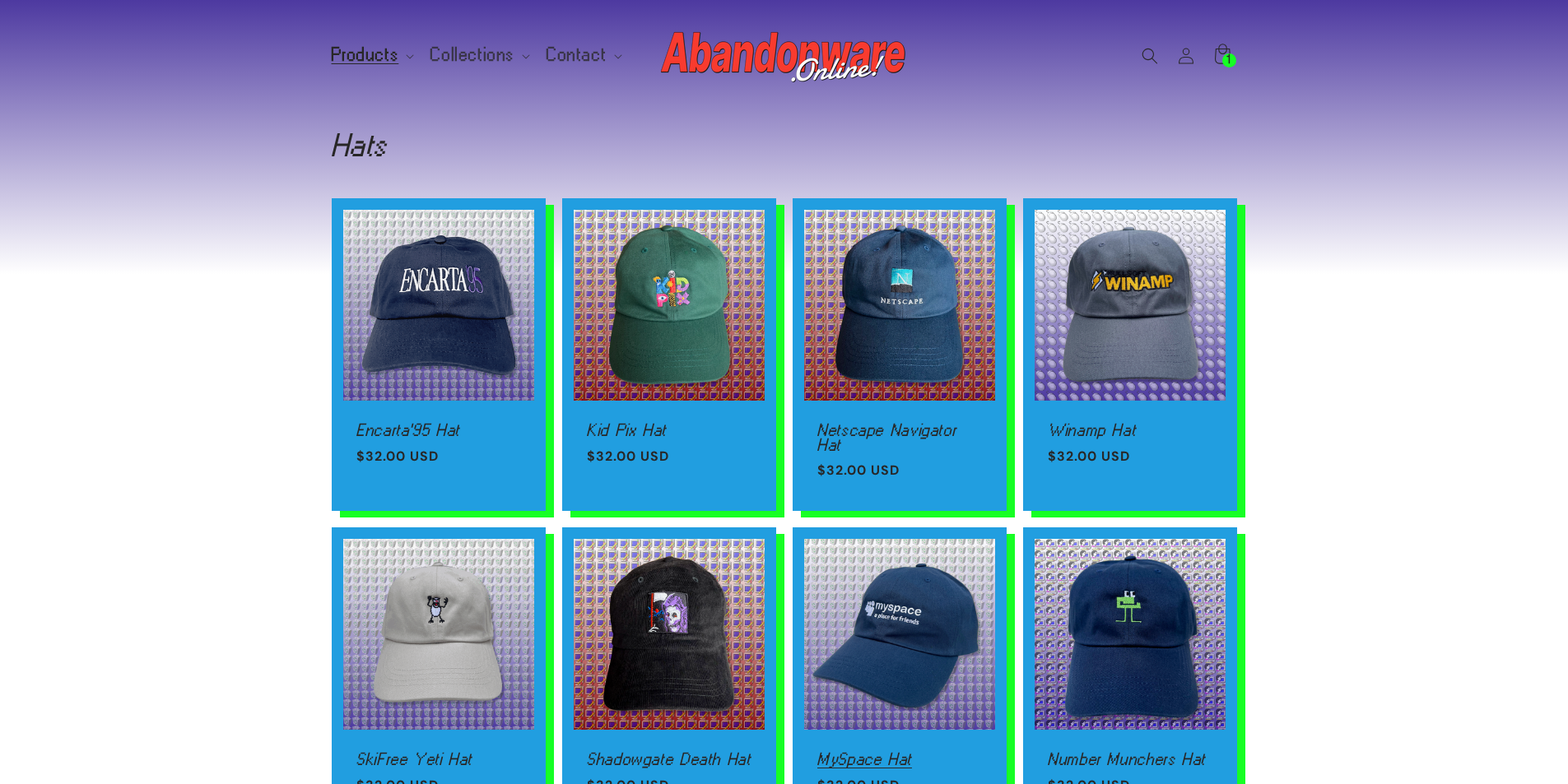
click at [859, 752] on link "MySpace Hat" at bounding box center [899, 759] width 164 height 14
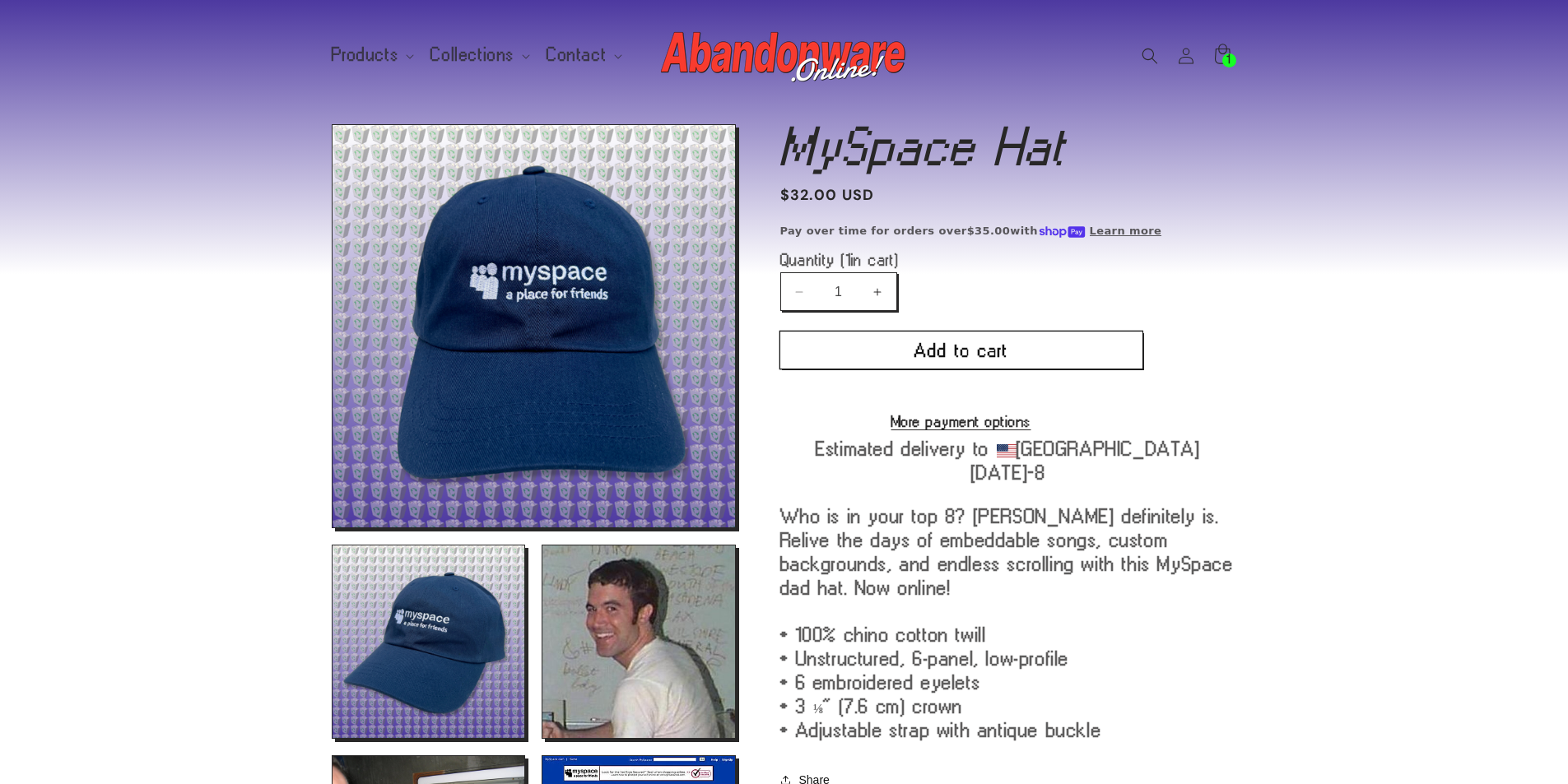
click at [919, 364] on button "Add to cart" at bounding box center [961, 349] width 362 height 37
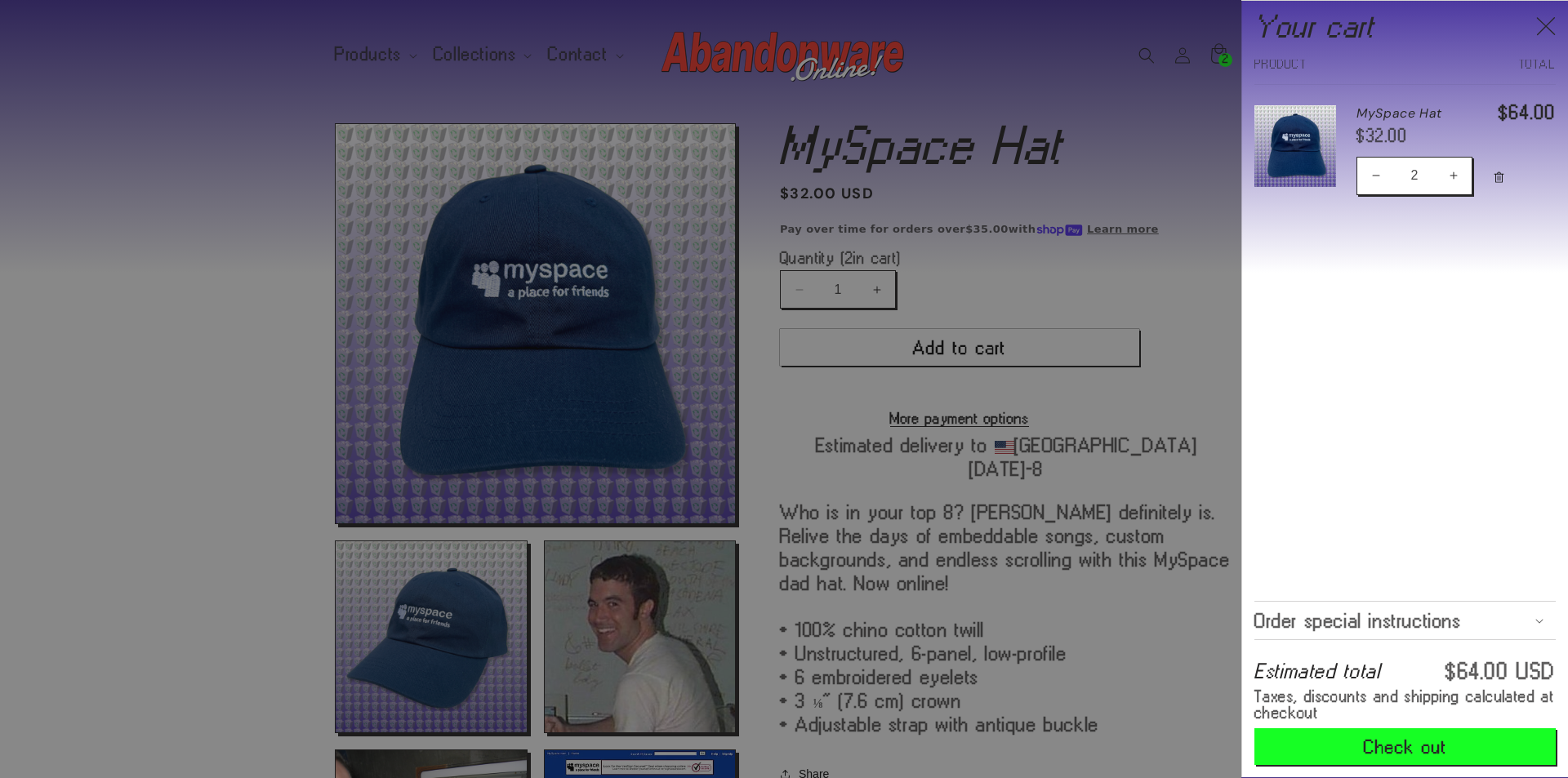
click at [1375, 173] on button "Decrease quantity for MySpace Hat" at bounding box center [1376, 176] width 37 height 38
type input "1"
click at [1542, 30] on icon "Close" at bounding box center [1546, 26] width 20 height 20
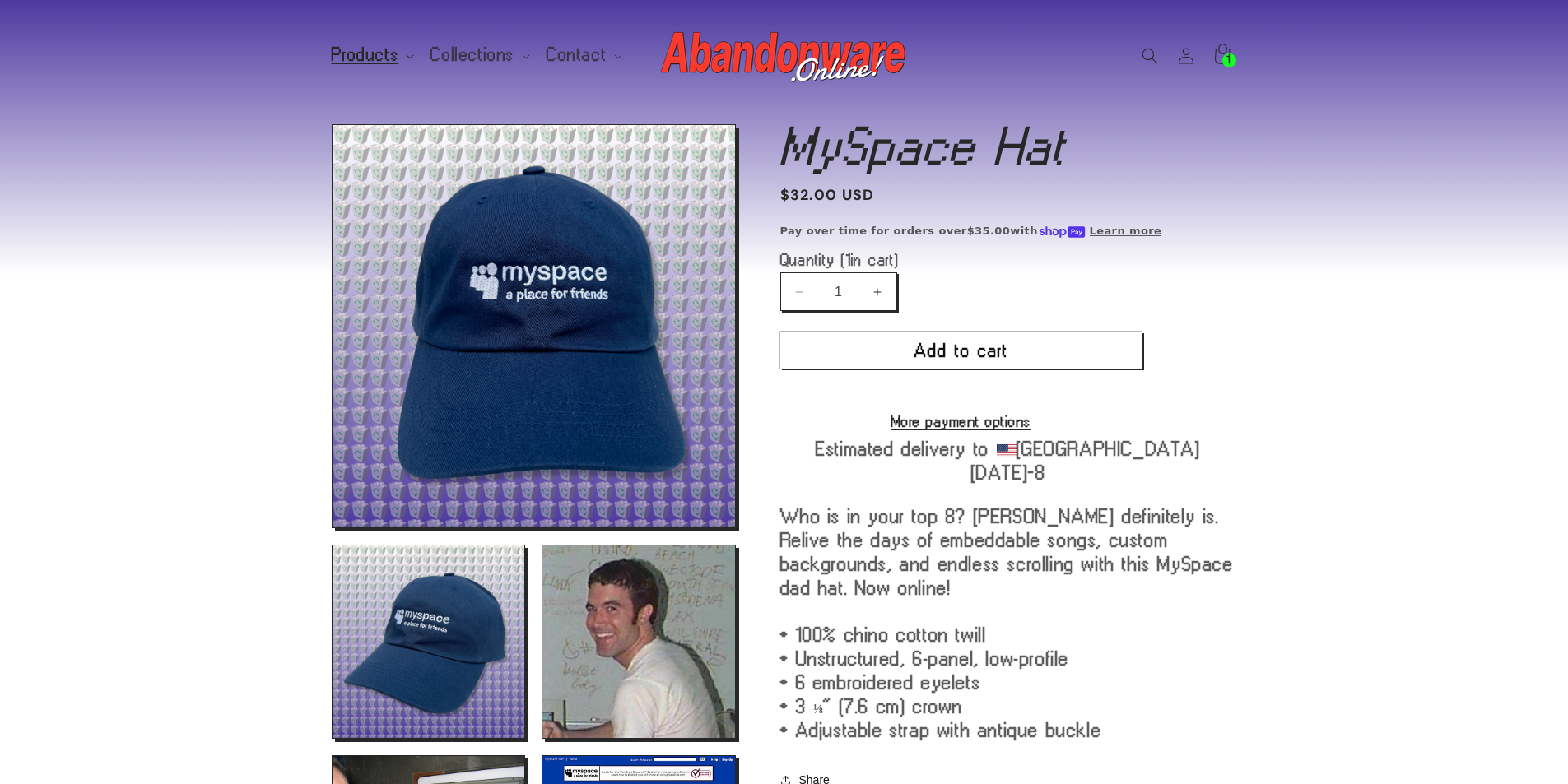
click at [376, 56] on span "Products" at bounding box center [365, 55] width 67 height 14
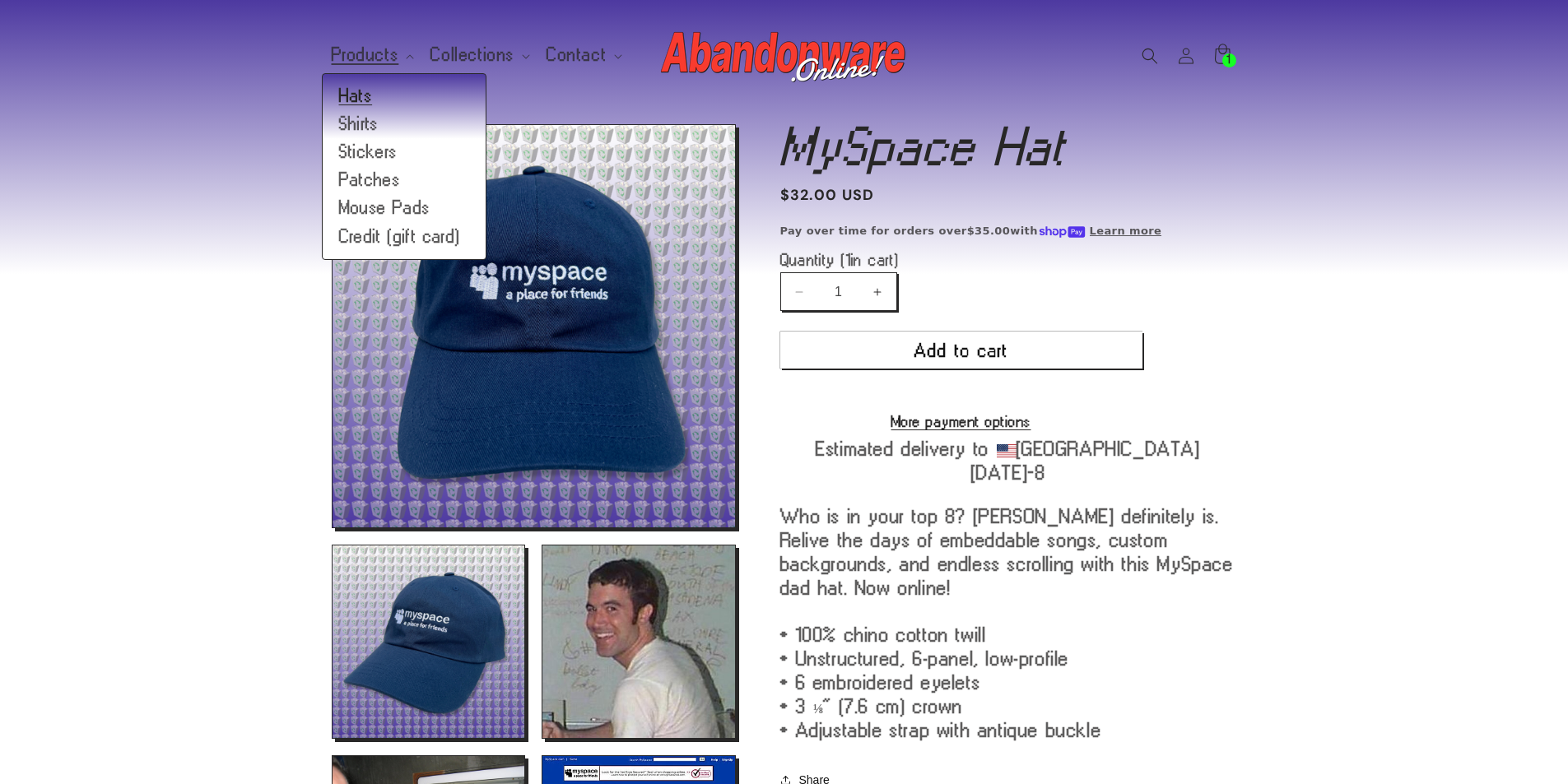
click at [373, 91] on link "Hats" at bounding box center [404, 96] width 163 height 28
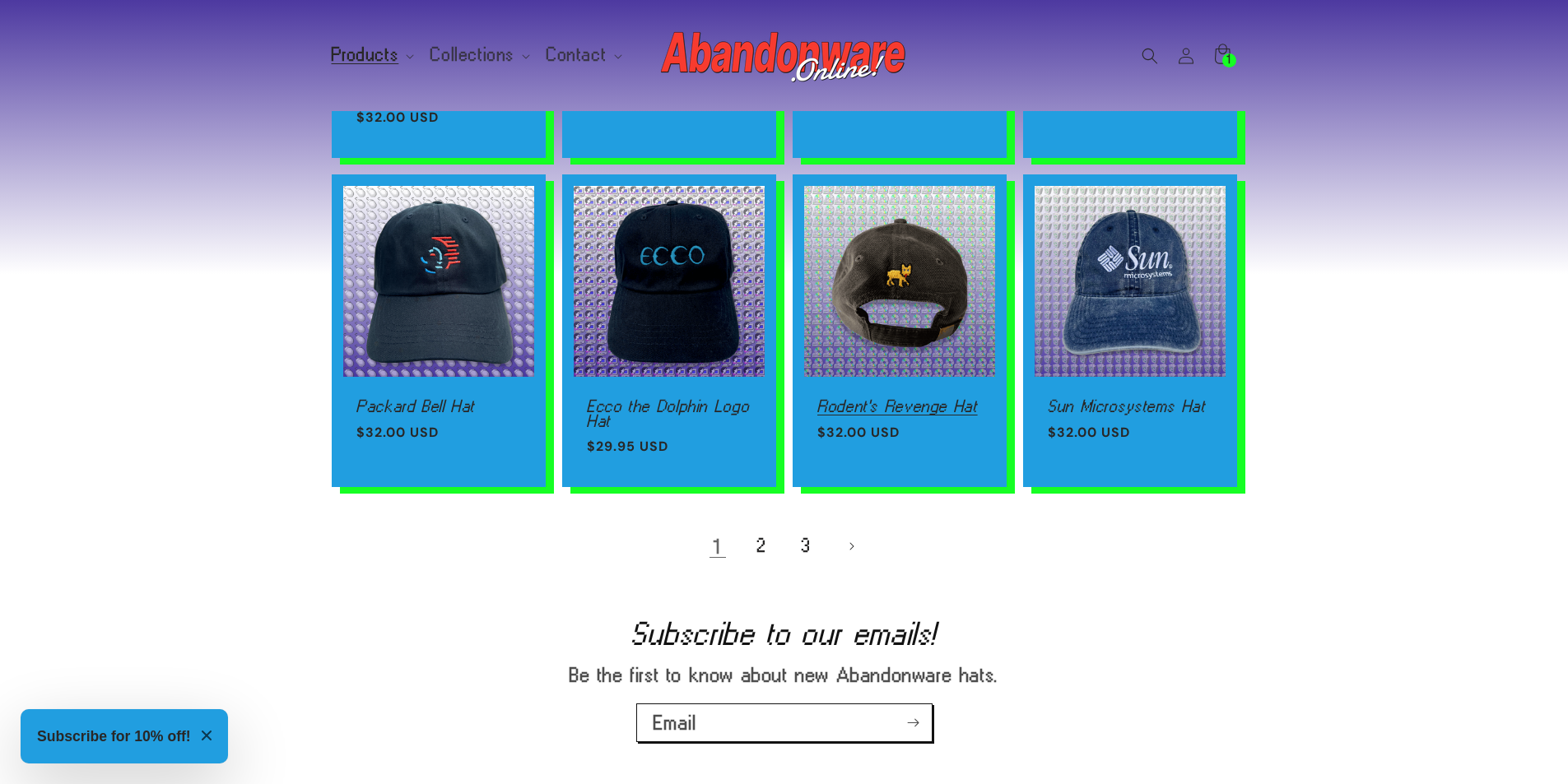
scroll to position [987, 0]
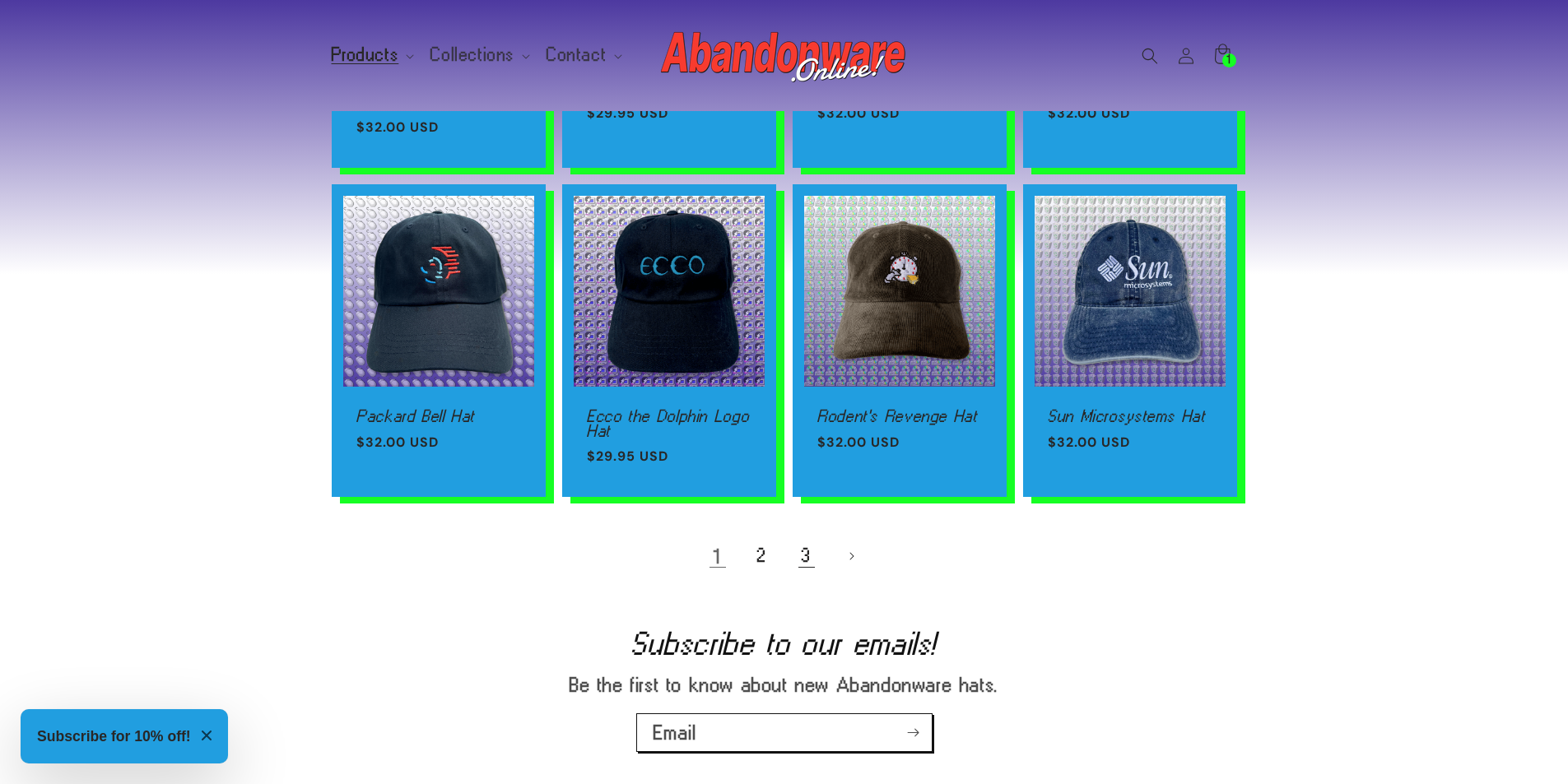
click at [798, 574] on link "3" at bounding box center [807, 557] width 36 height 36
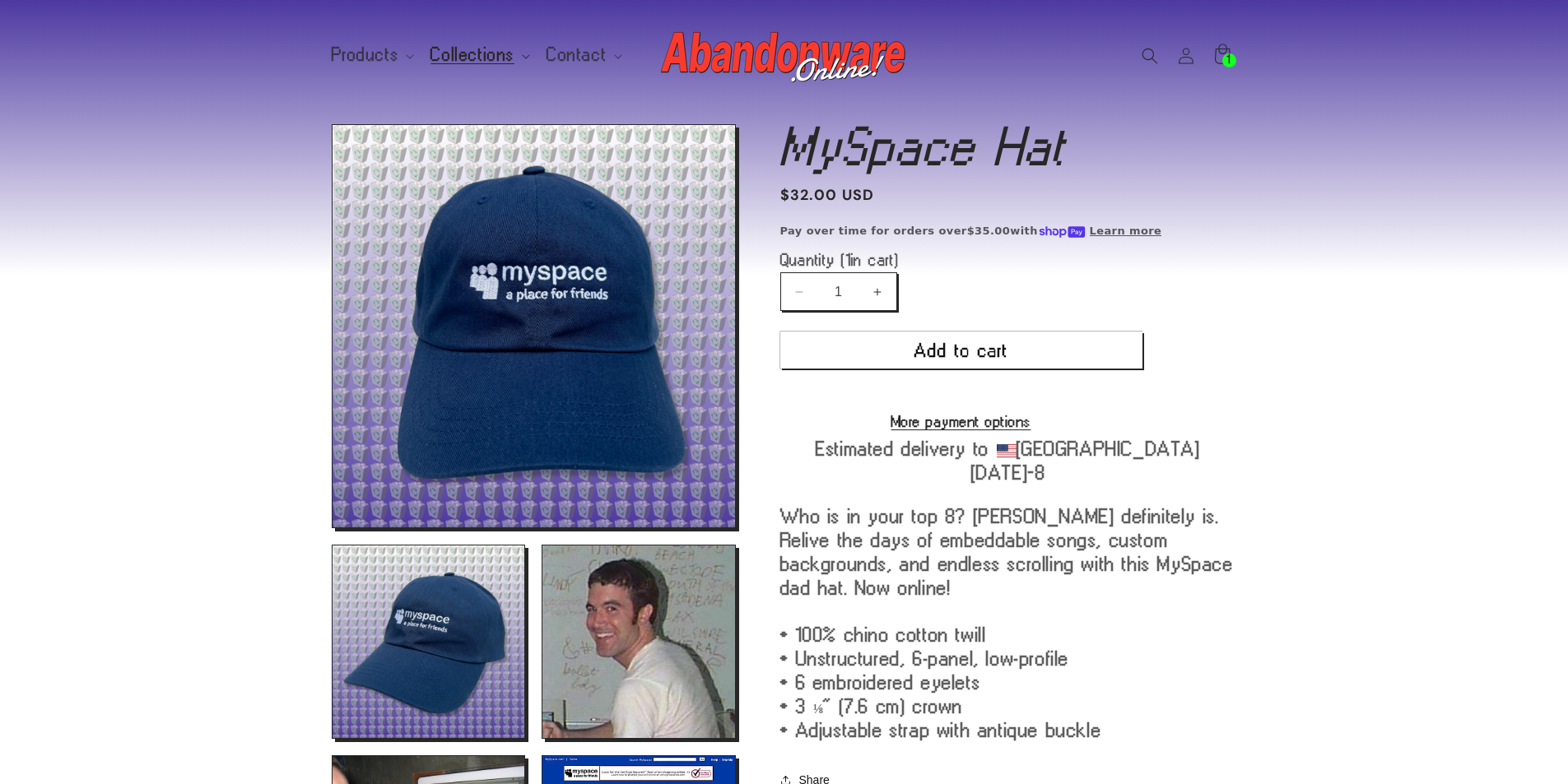
click at [470, 60] on span "Collections" at bounding box center [471, 55] width 84 height 14
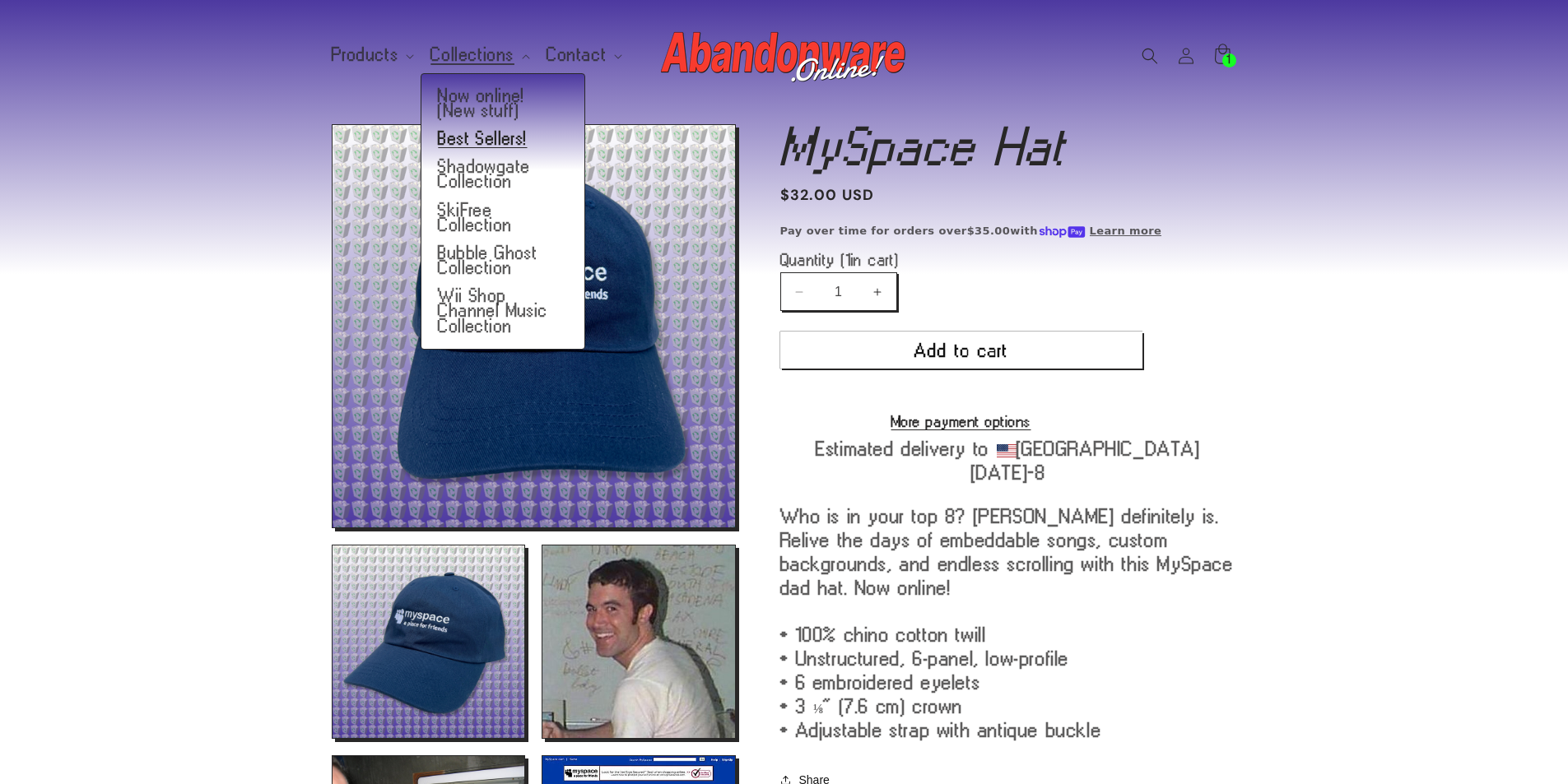
click at [495, 147] on link "Best Sellers!" at bounding box center [503, 138] width 163 height 28
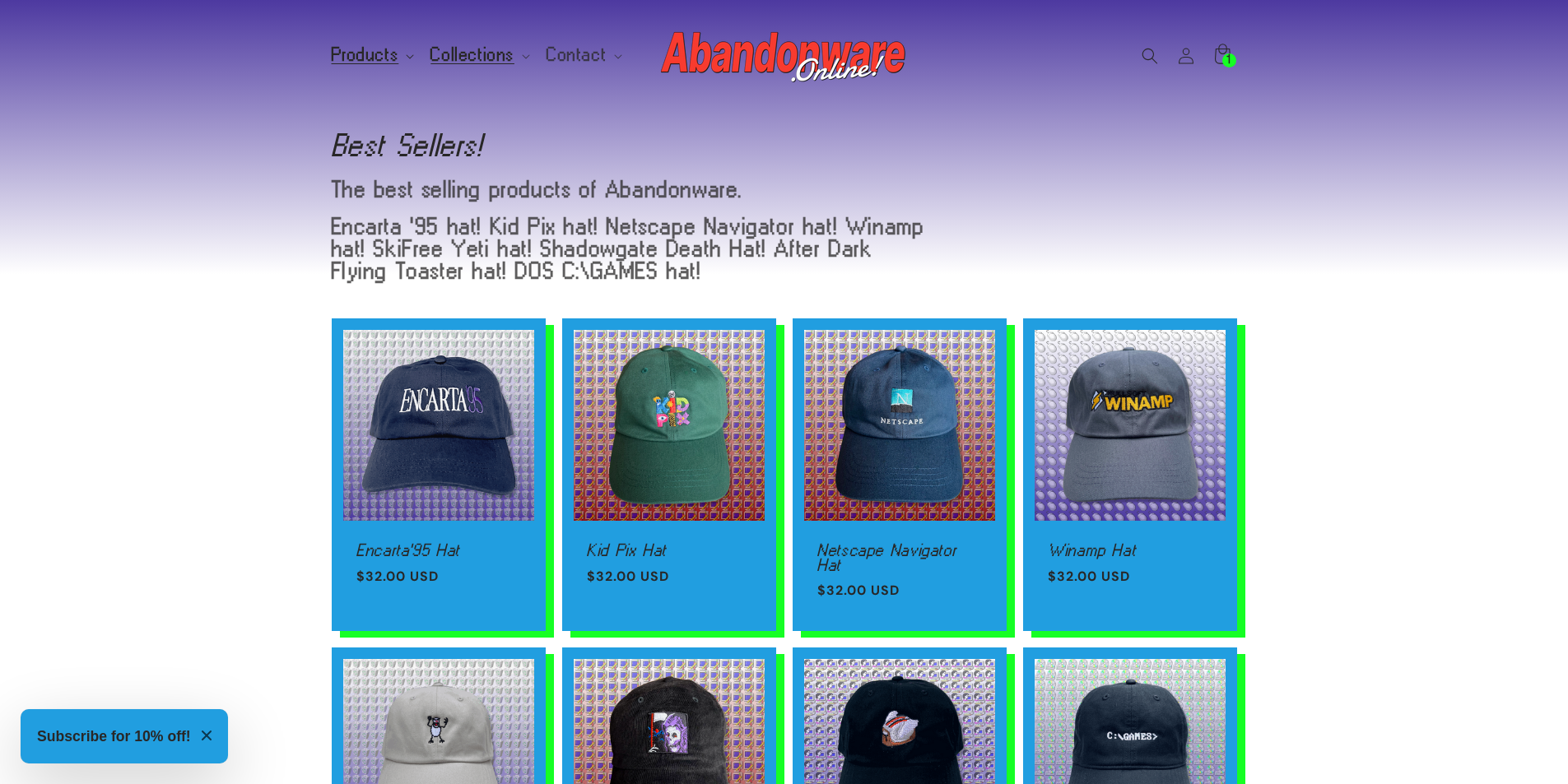
click at [386, 51] on span "Products" at bounding box center [365, 55] width 67 height 14
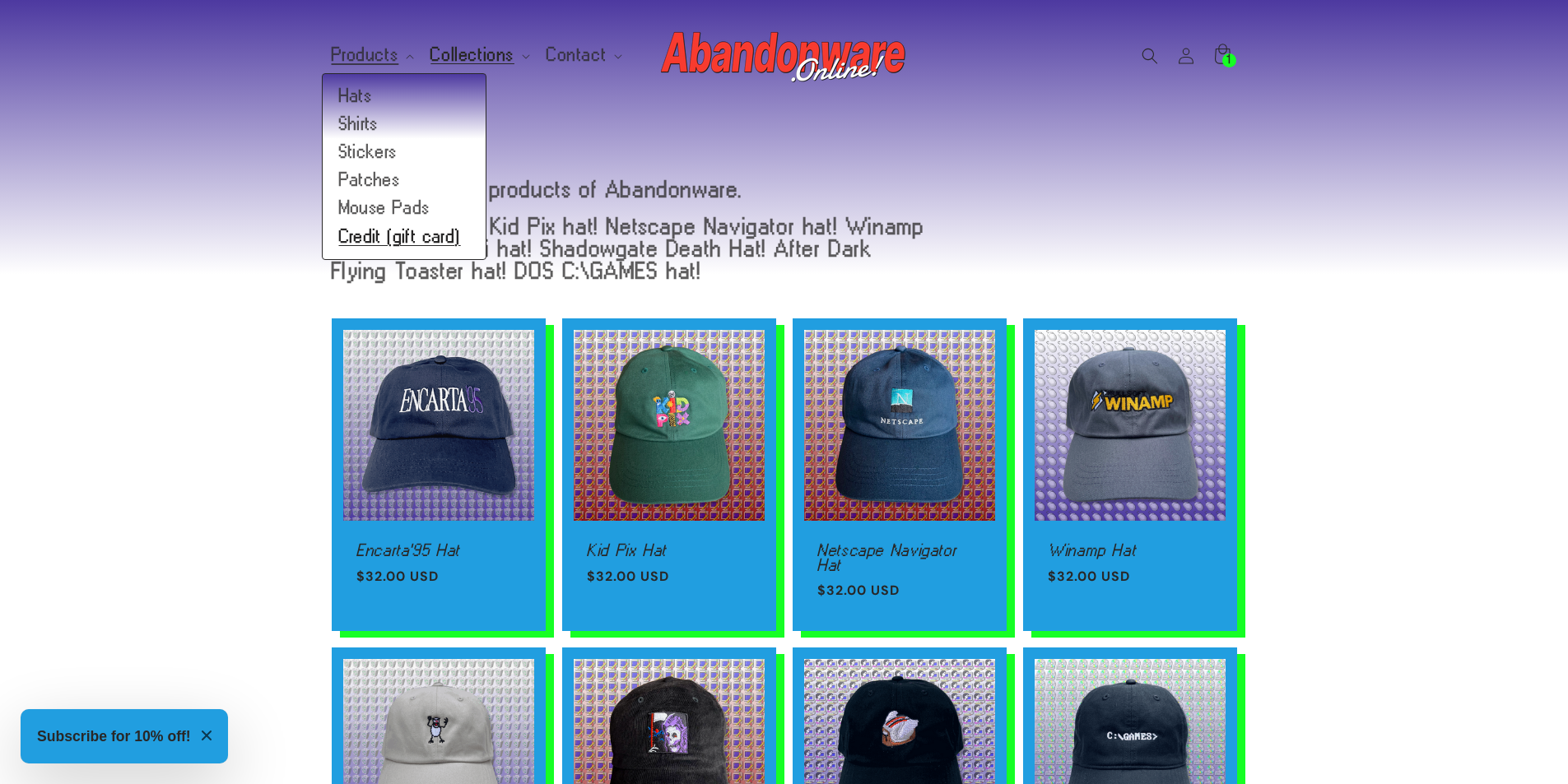
click at [389, 233] on link "Credit (gift card)" at bounding box center [404, 236] width 163 height 28
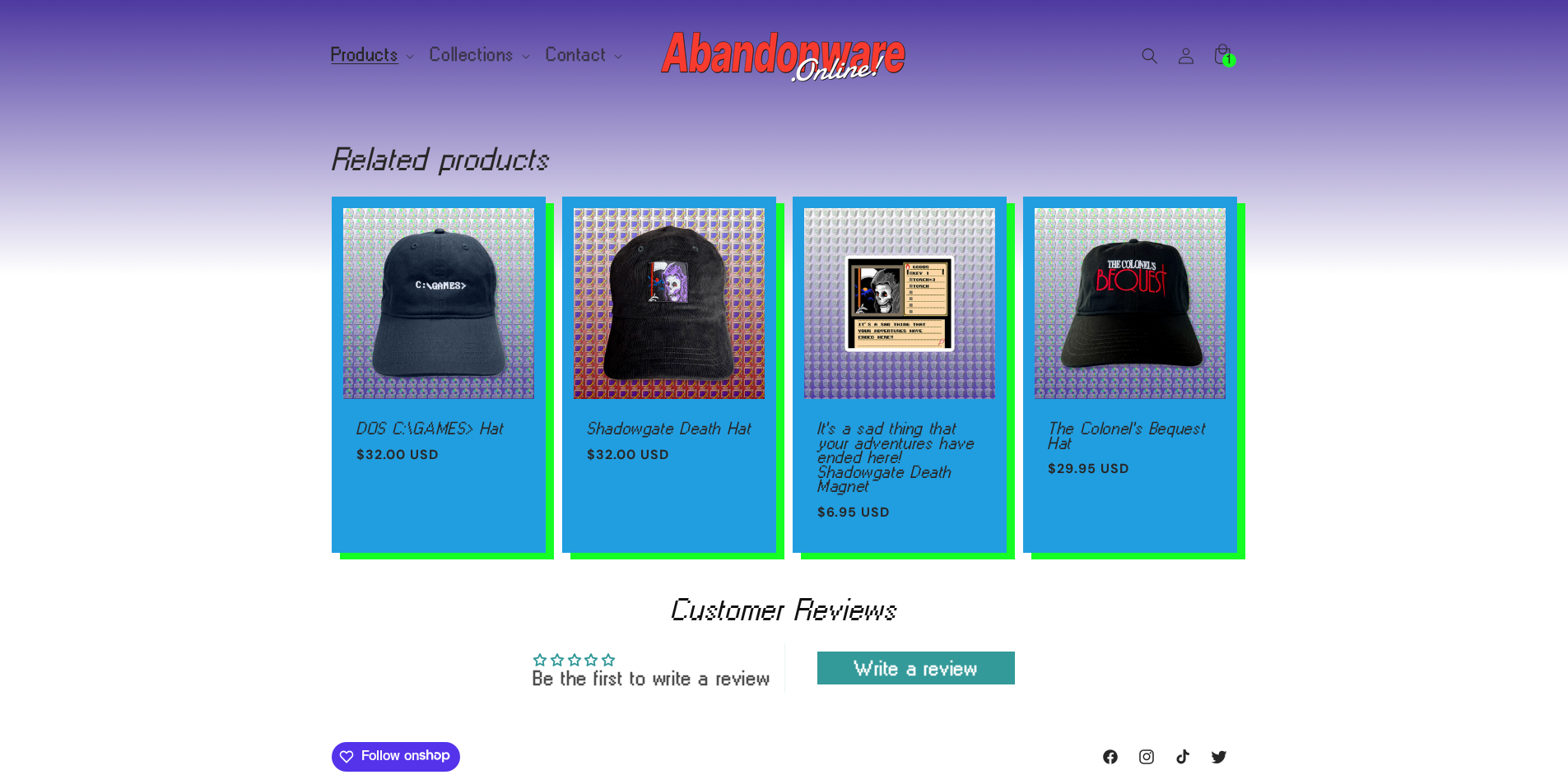
scroll to position [530, 0]
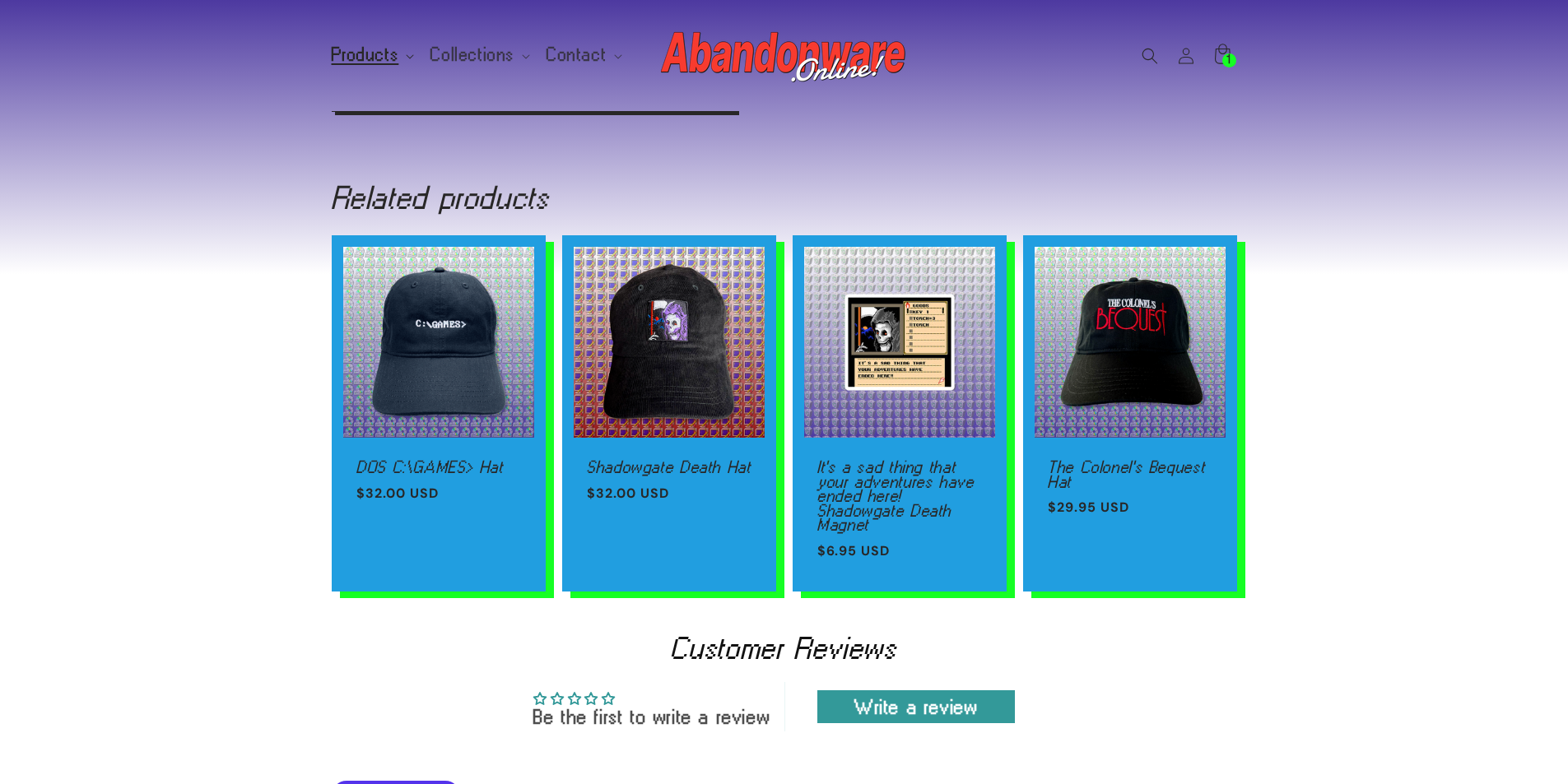
click at [387, 56] on span "Products" at bounding box center [365, 55] width 67 height 14
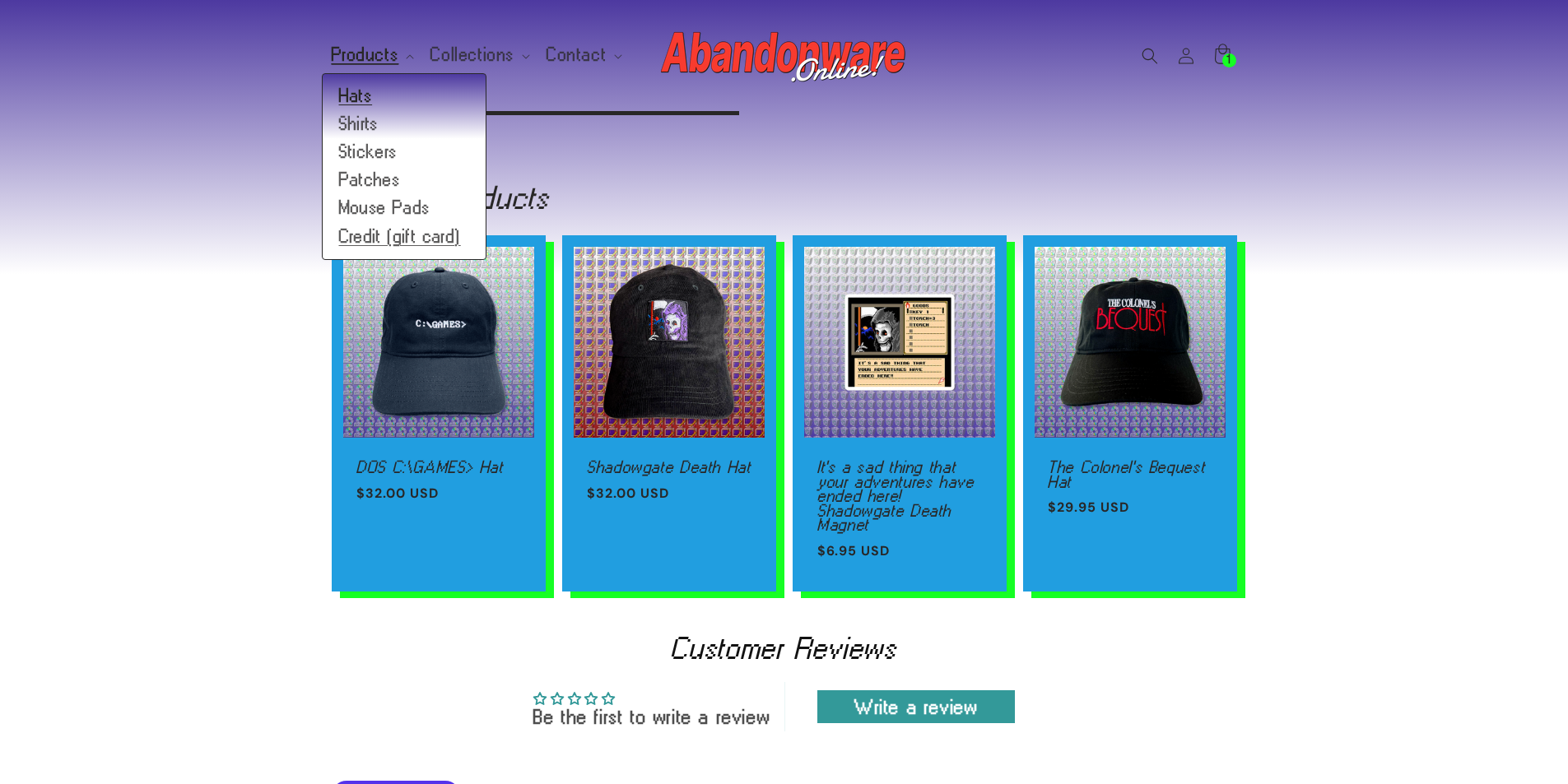
click at [369, 97] on link "Hats" at bounding box center [404, 96] width 163 height 28
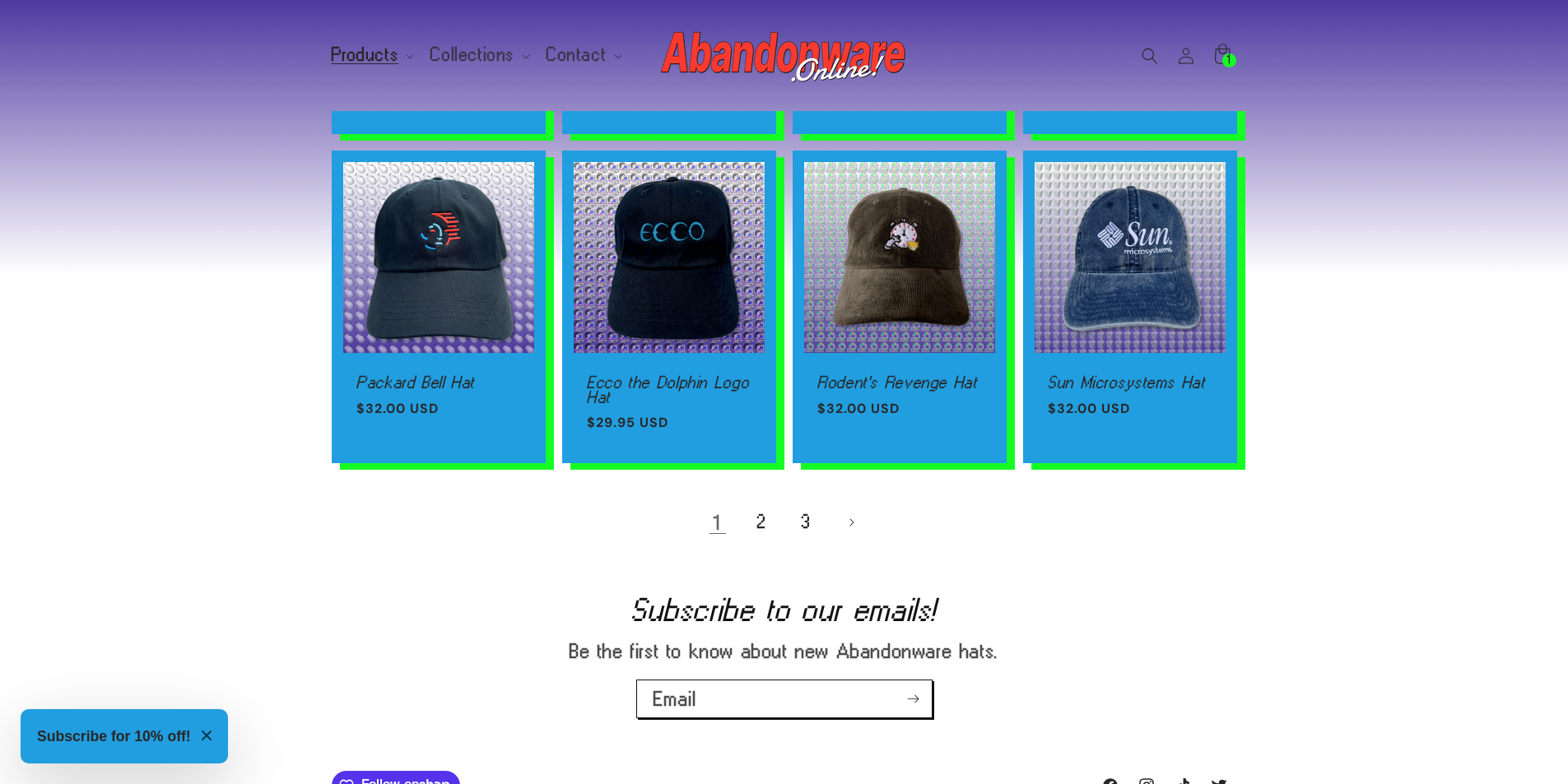
scroll to position [1152, 0]
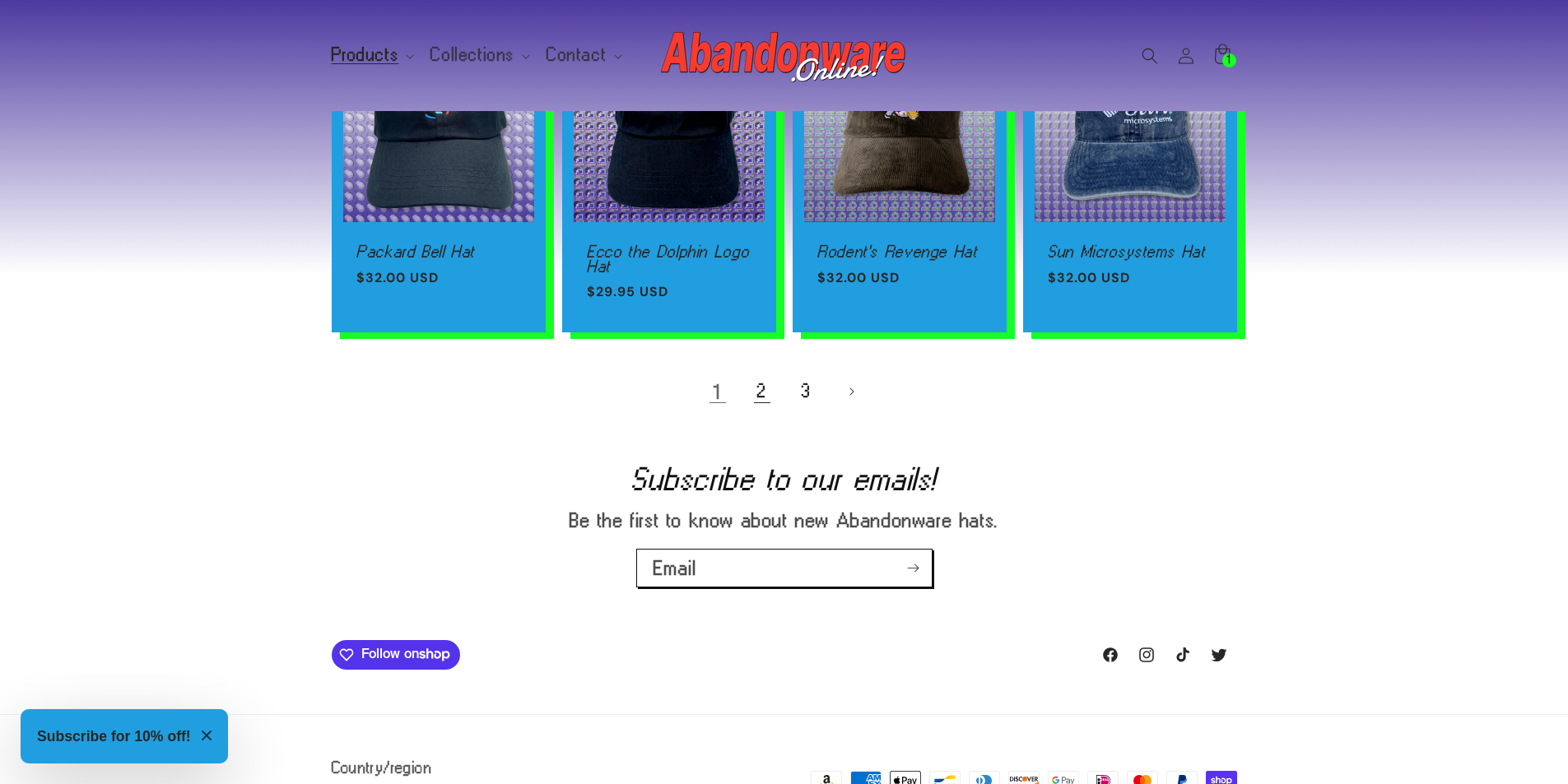
click at [768, 404] on link "2" at bounding box center [762, 392] width 36 height 36
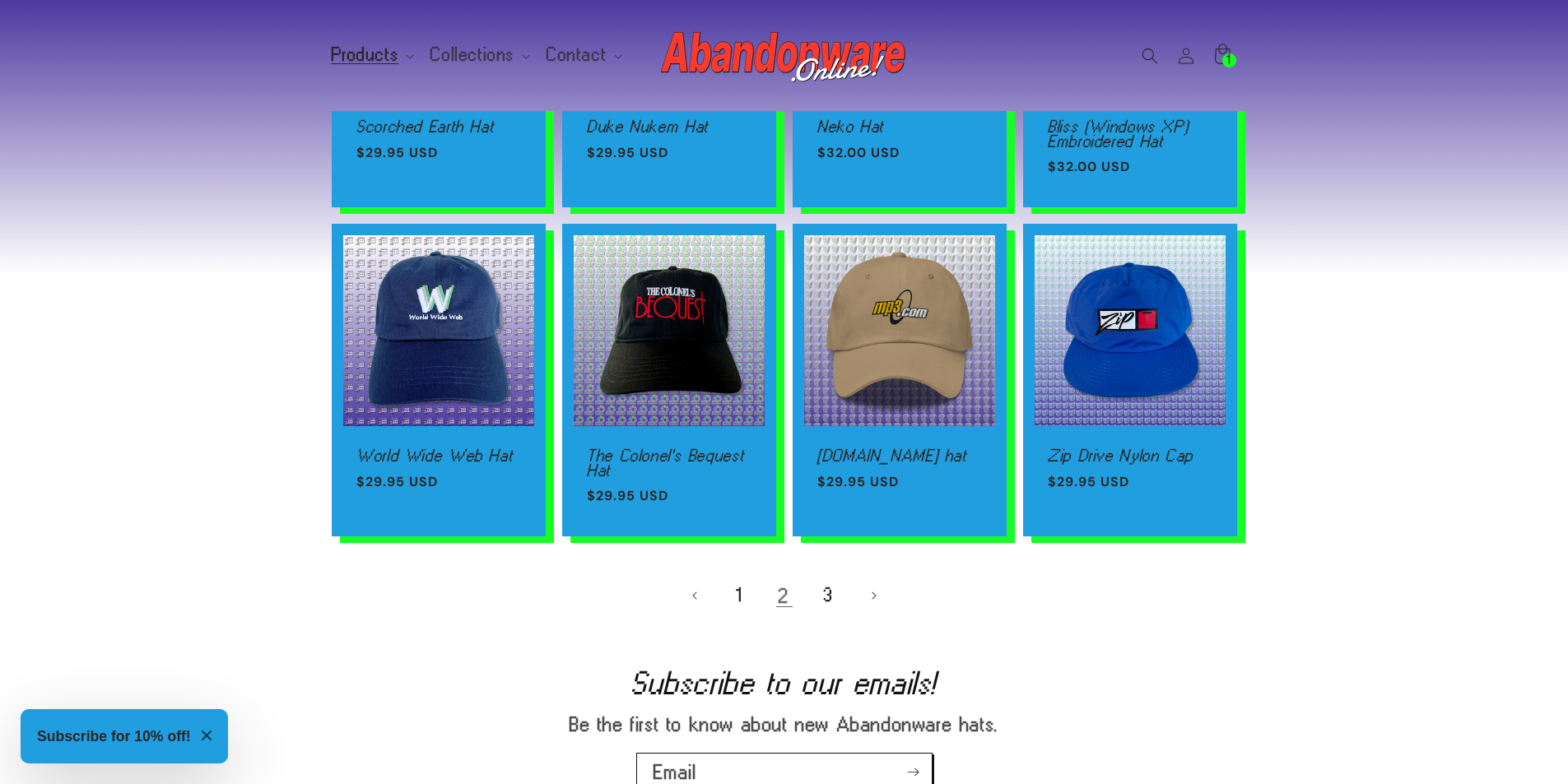
scroll to position [987, 0]
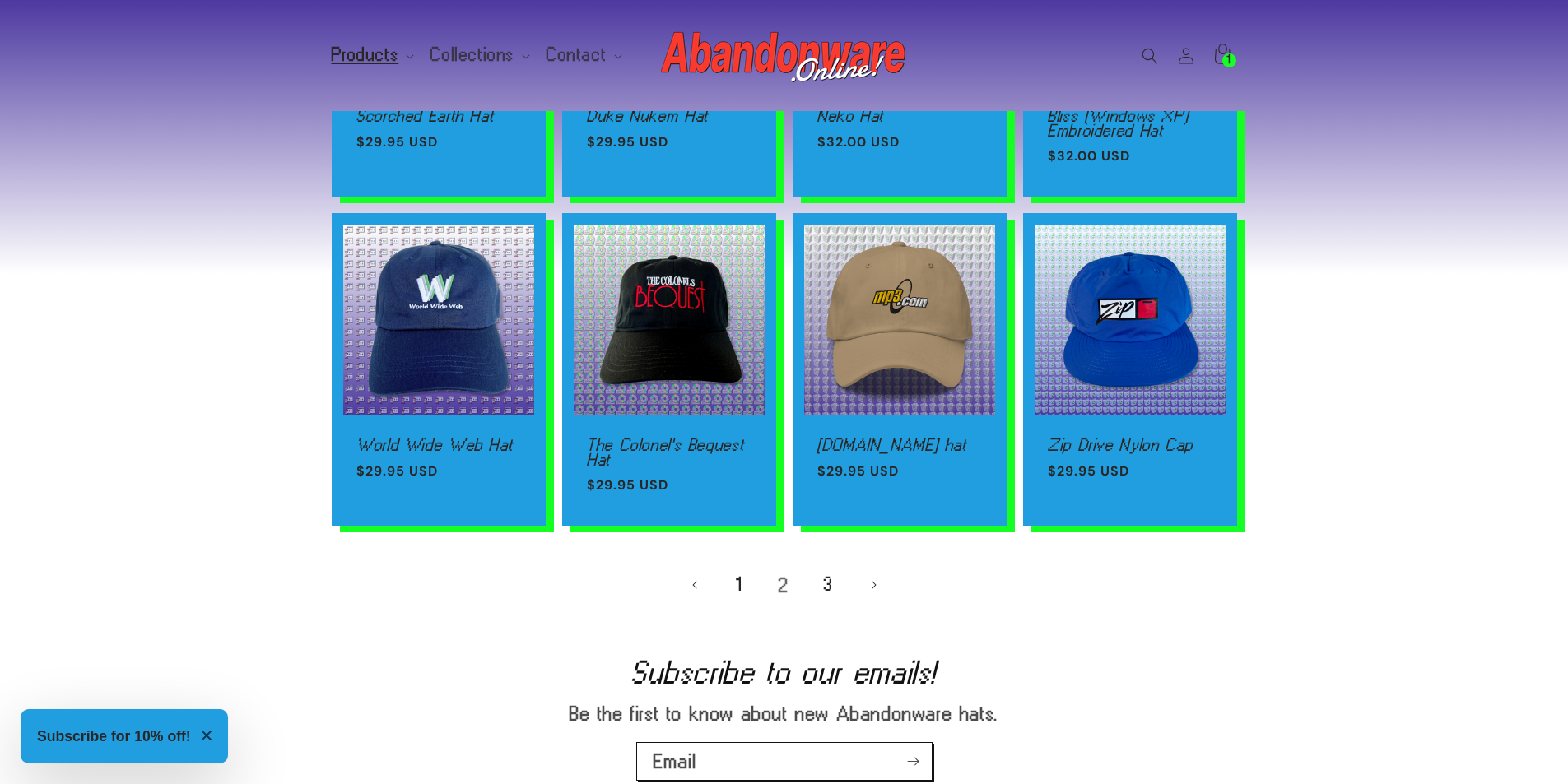
click at [837, 579] on link "3" at bounding box center [829, 585] width 36 height 36
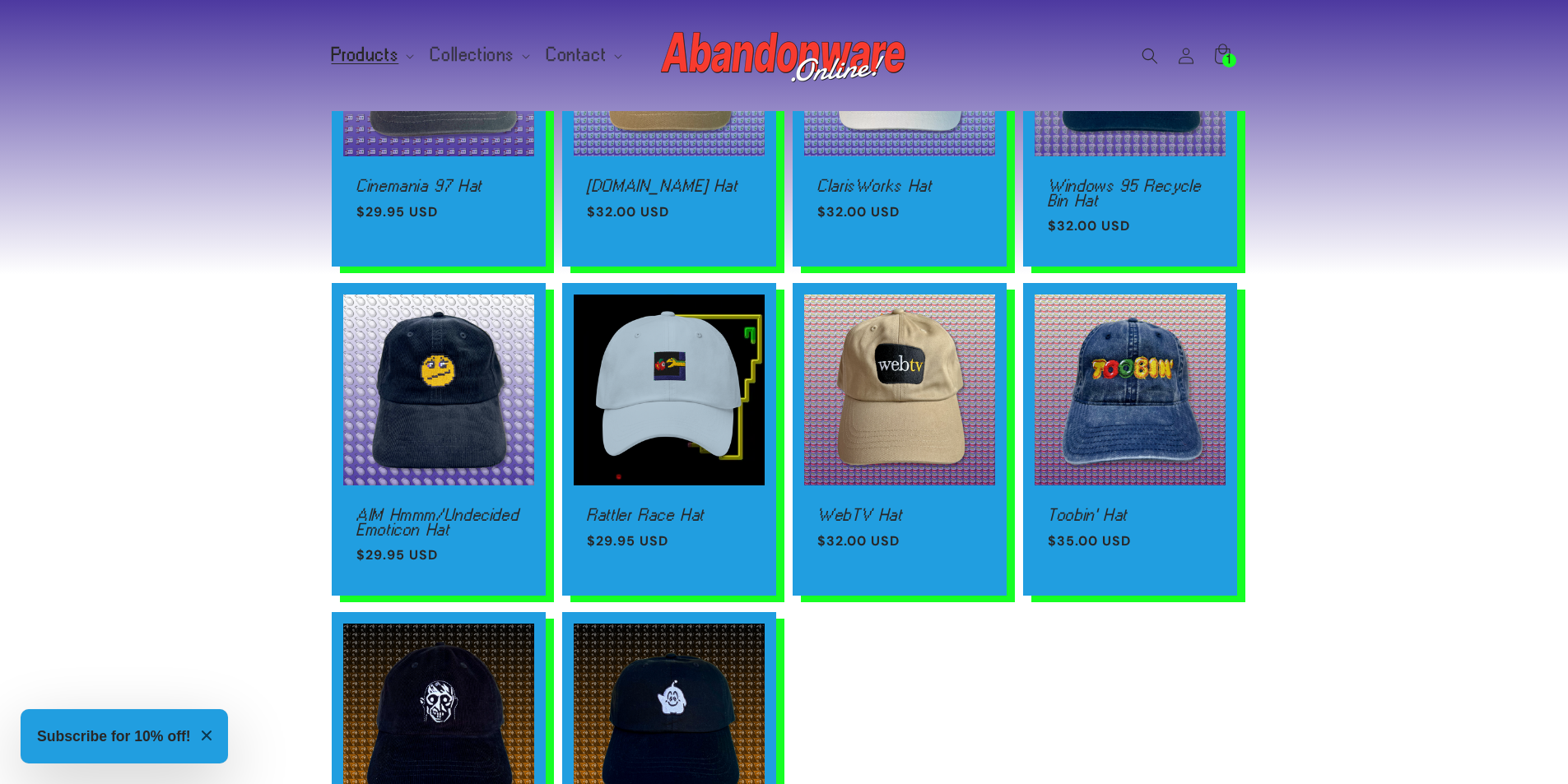
scroll to position [987, 0]
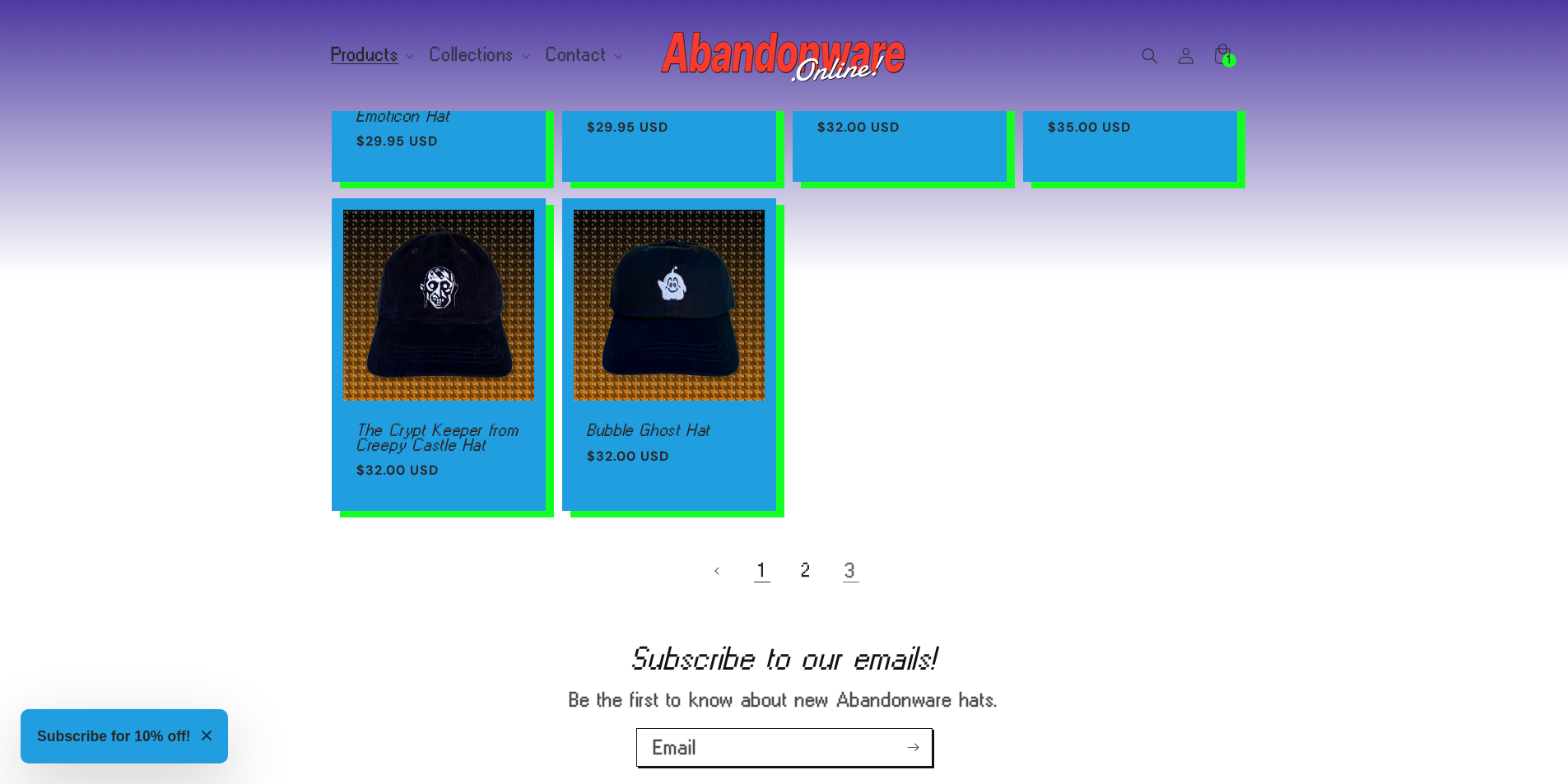
click at [773, 574] on link "1" at bounding box center [762, 571] width 36 height 36
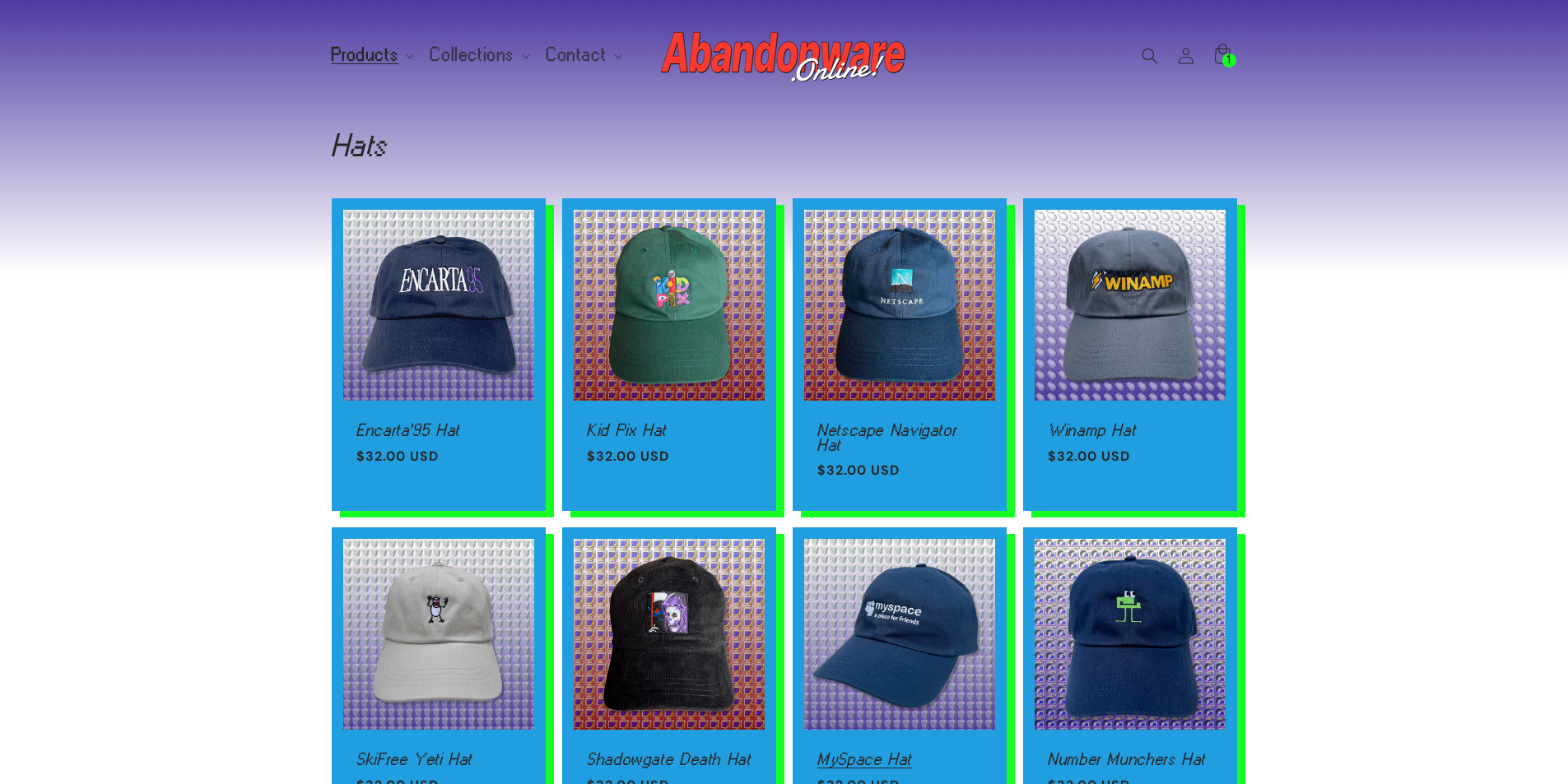
click at [912, 752] on link "MySpace Hat" at bounding box center [899, 759] width 164 height 14
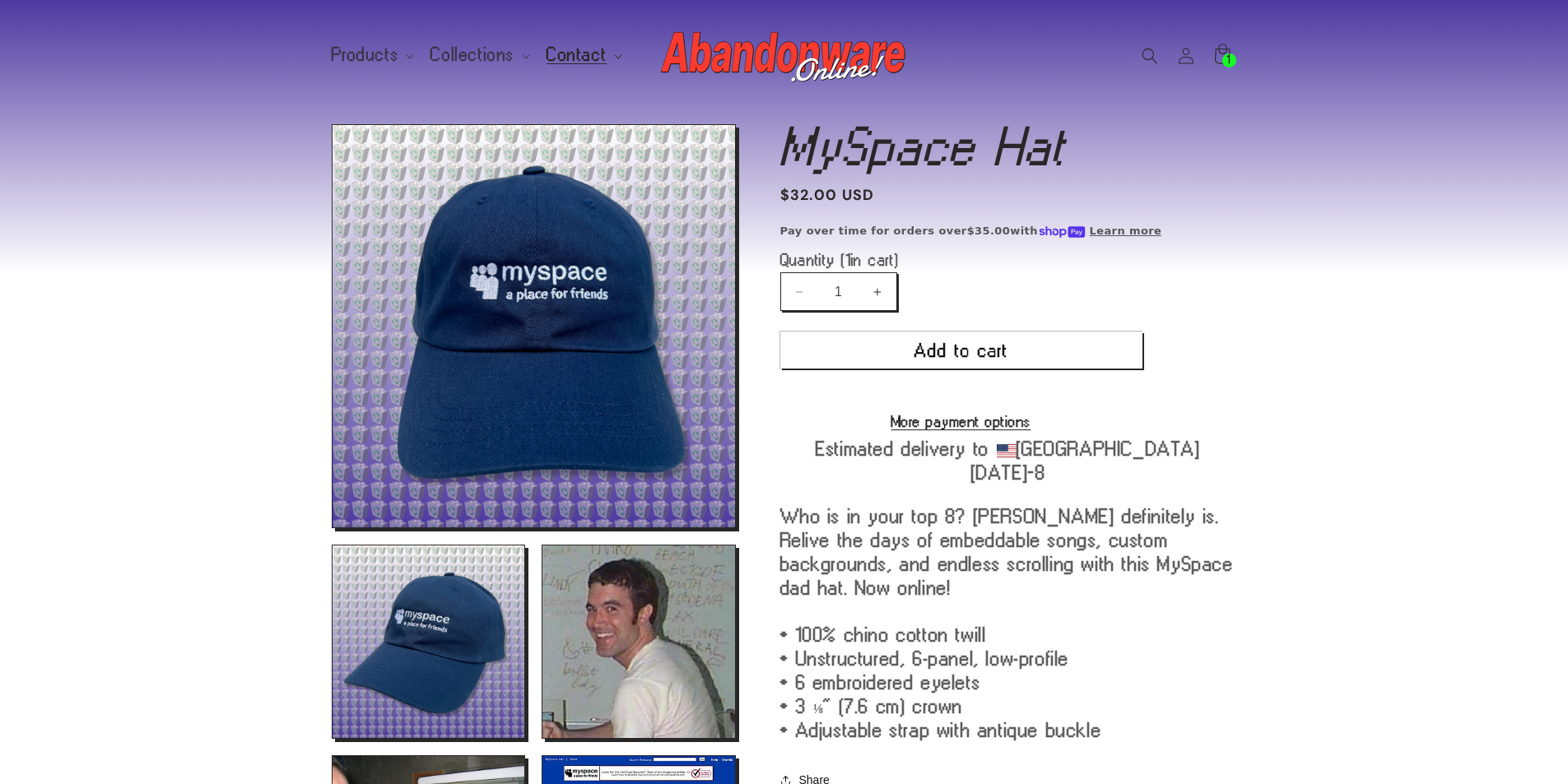
click at [589, 59] on span "Contact" at bounding box center [576, 55] width 60 height 14
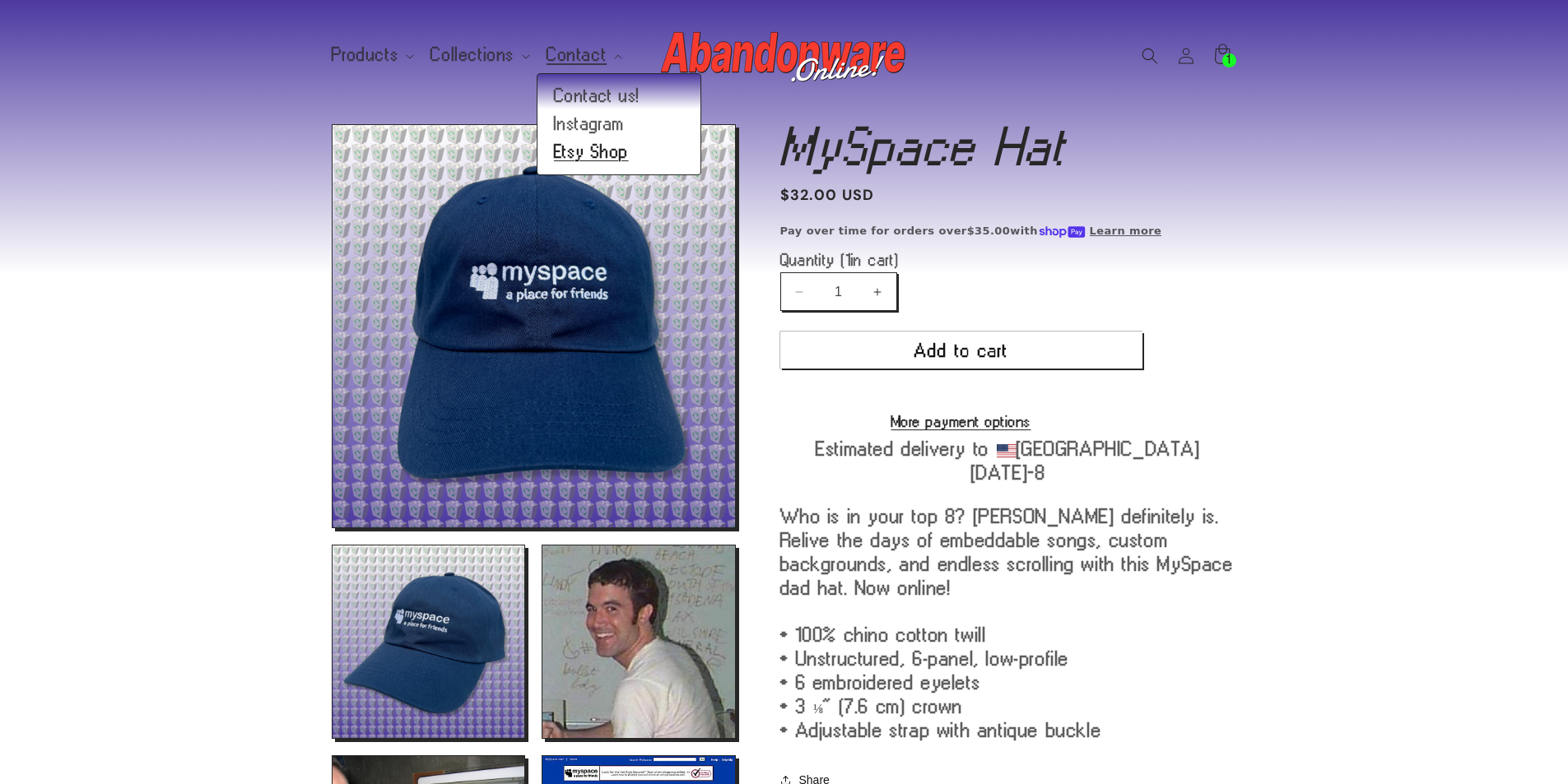
click at [605, 152] on link "Etsy Shop" at bounding box center [619, 152] width 163 height 28
